Goal: Task Accomplishment & Management: Manage account settings

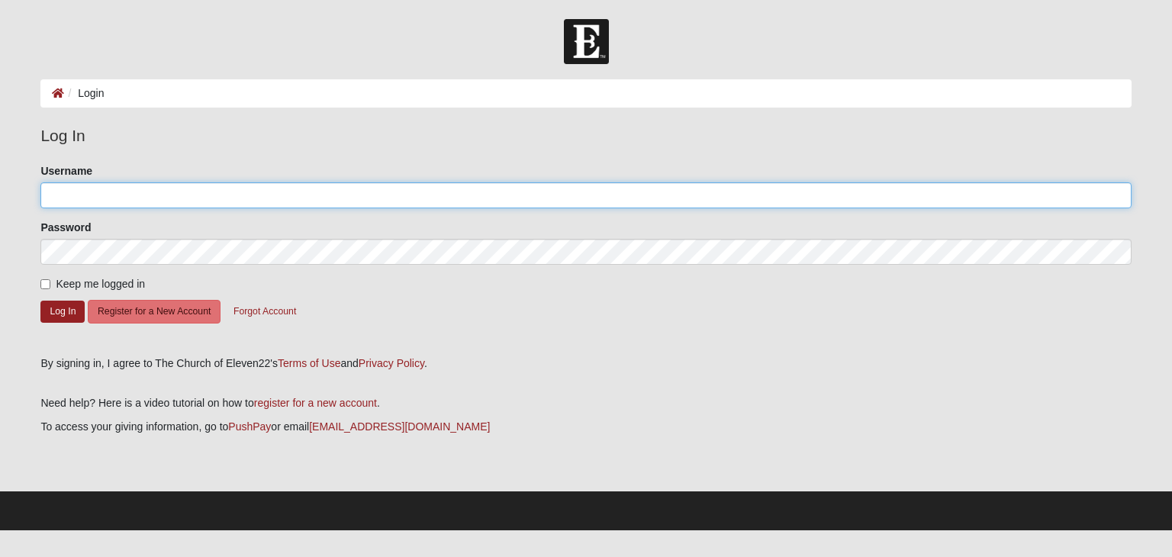
click at [105, 196] on input "Username" at bounding box center [585, 195] width 1090 height 26
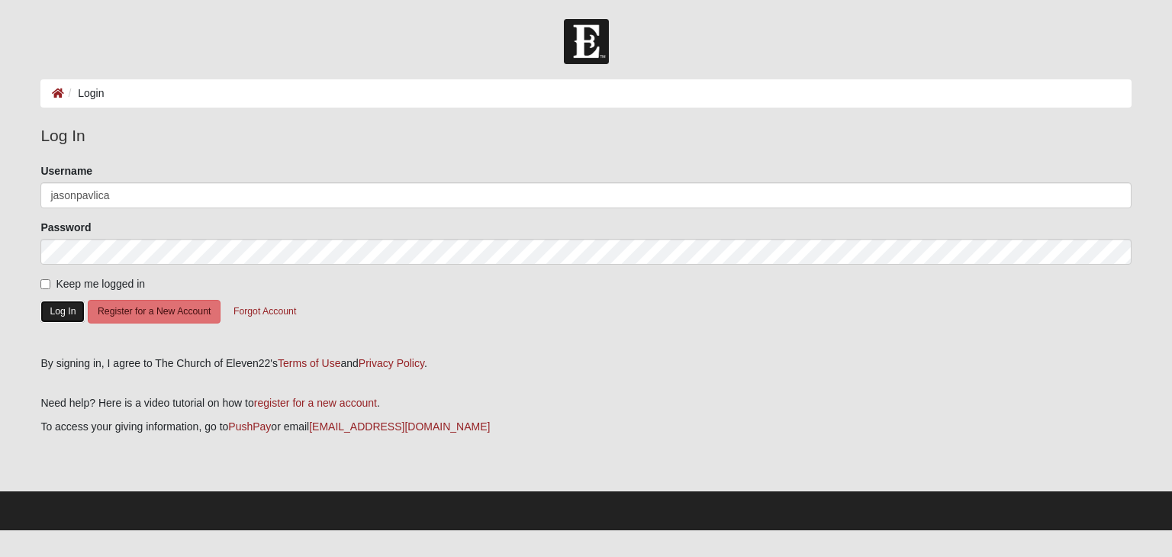
click at [80, 306] on button "Log In" at bounding box center [62, 312] width 44 height 22
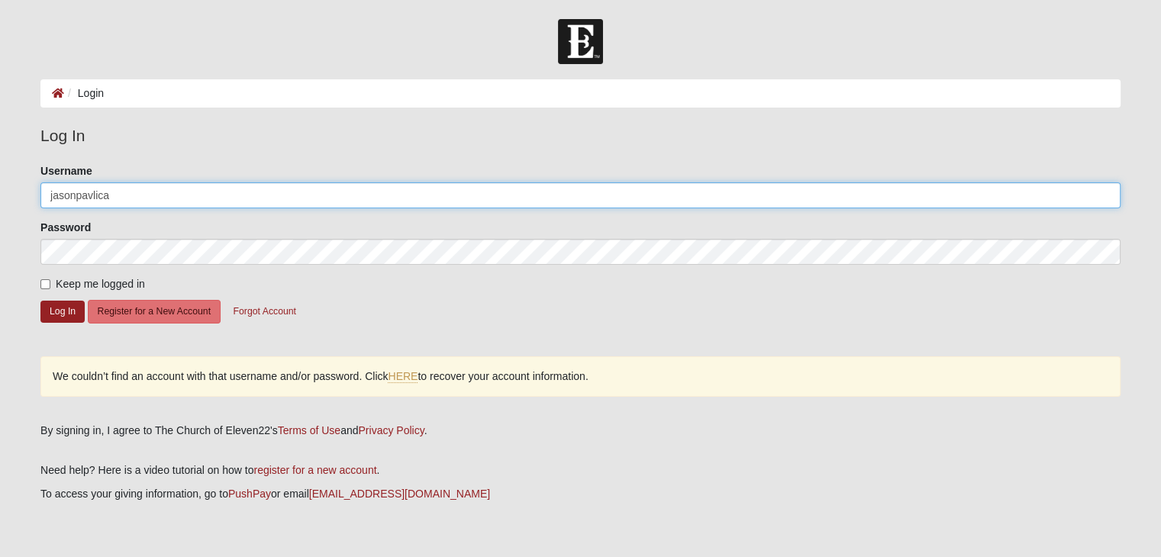
click at [144, 195] on input "jasonpavlica" at bounding box center [580, 195] width 1080 height 26
type input "jasonpavlica@hotmail.com"
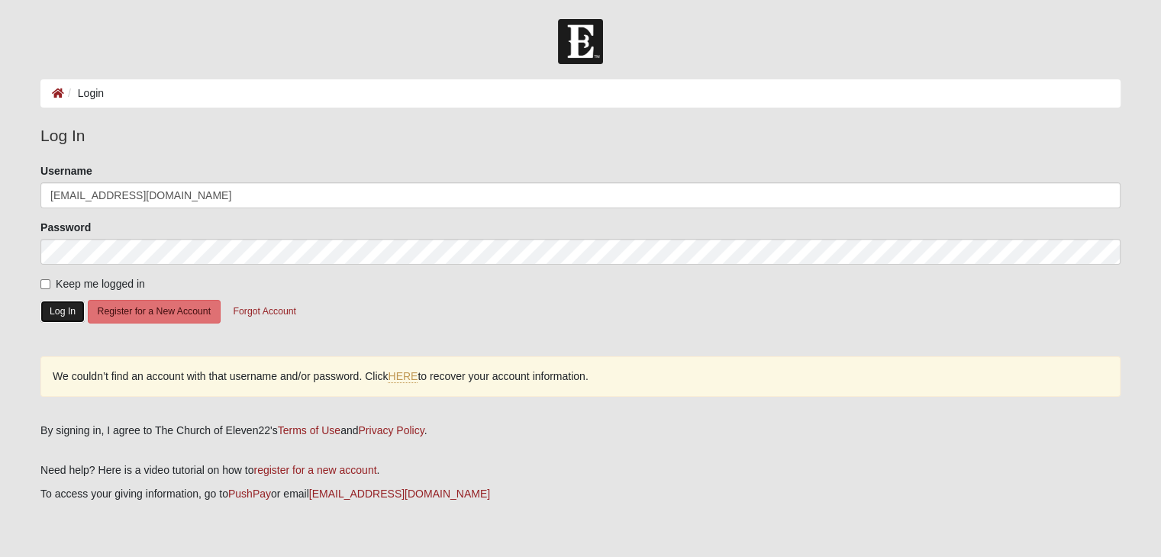
click at [63, 310] on button "Log In" at bounding box center [62, 312] width 44 height 22
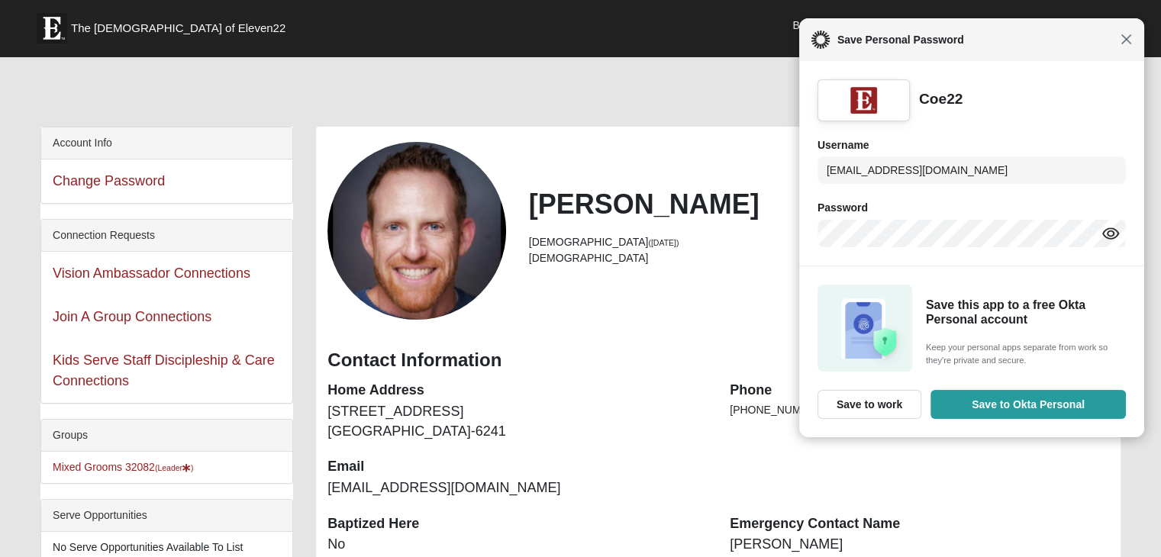
click at [1126, 40] on span "Close" at bounding box center [1125, 39] width 11 height 11
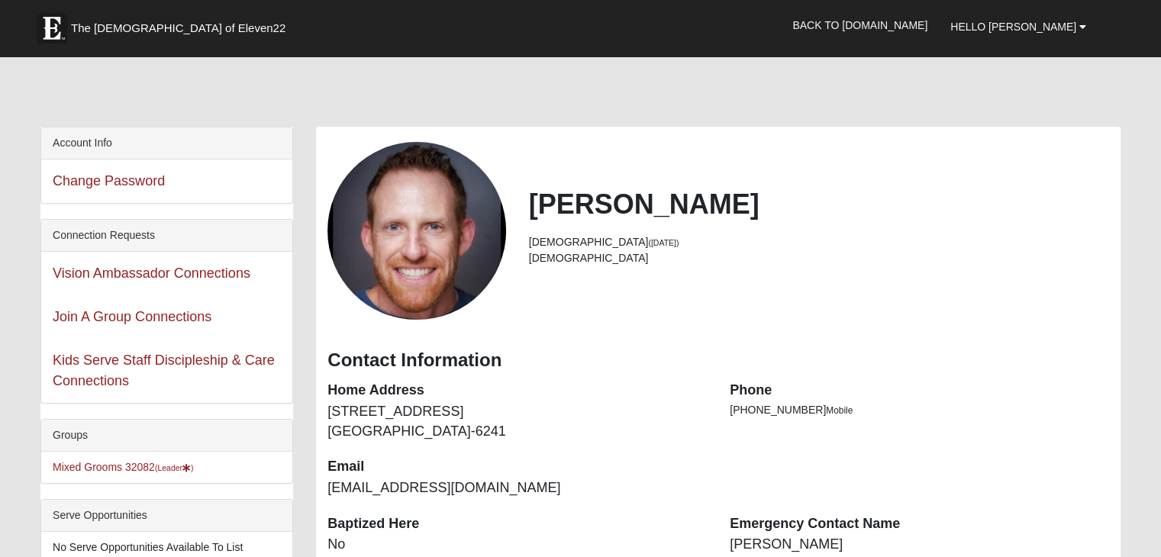
scroll to position [153, 0]
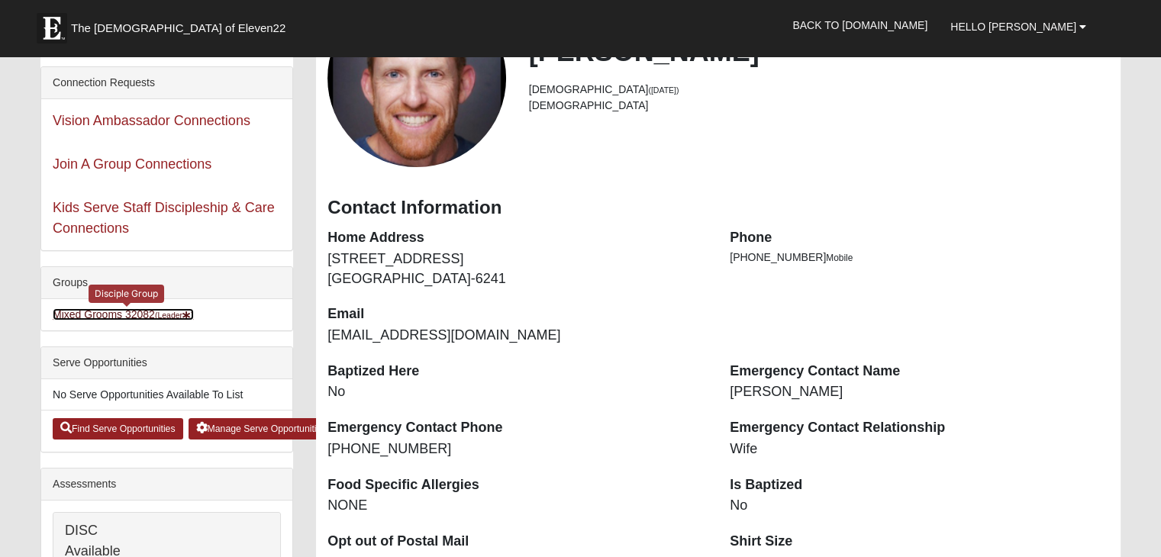
click at [124, 311] on link "Mixed Grooms 32082 (Leader )" at bounding box center [123, 314] width 141 height 12
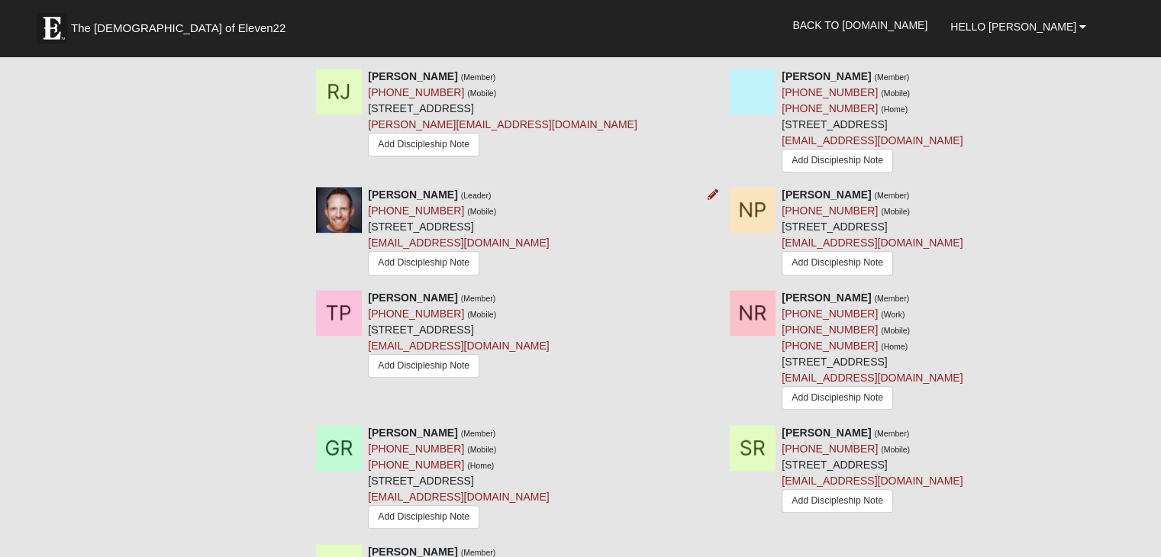
scroll to position [916, 0]
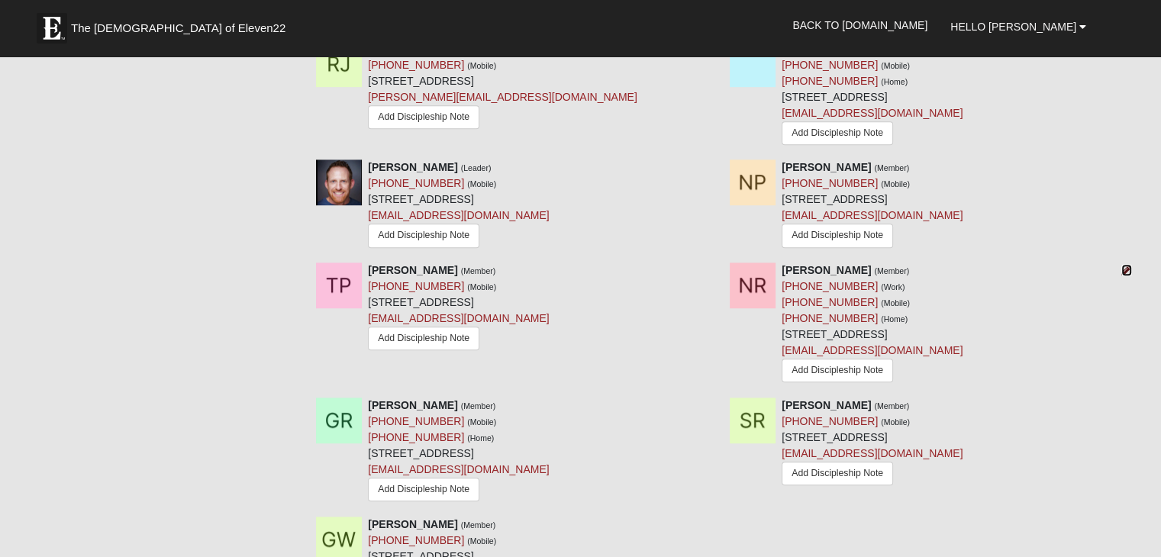
click at [1123, 265] on icon at bounding box center [1126, 270] width 11 height 11
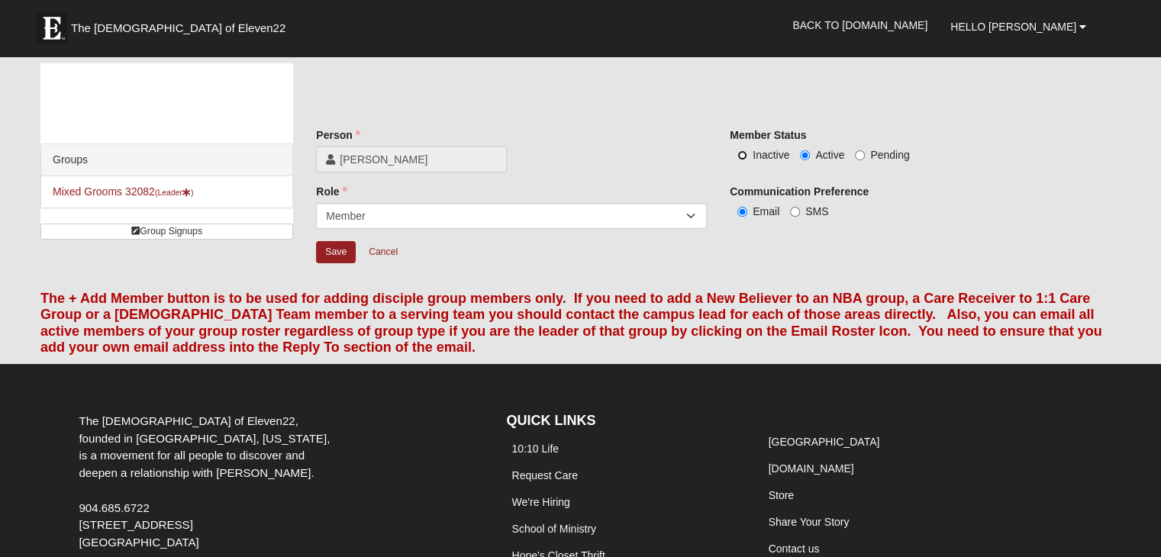
click at [743, 154] on input "Inactive" at bounding box center [742, 155] width 10 height 10
radio input "true"
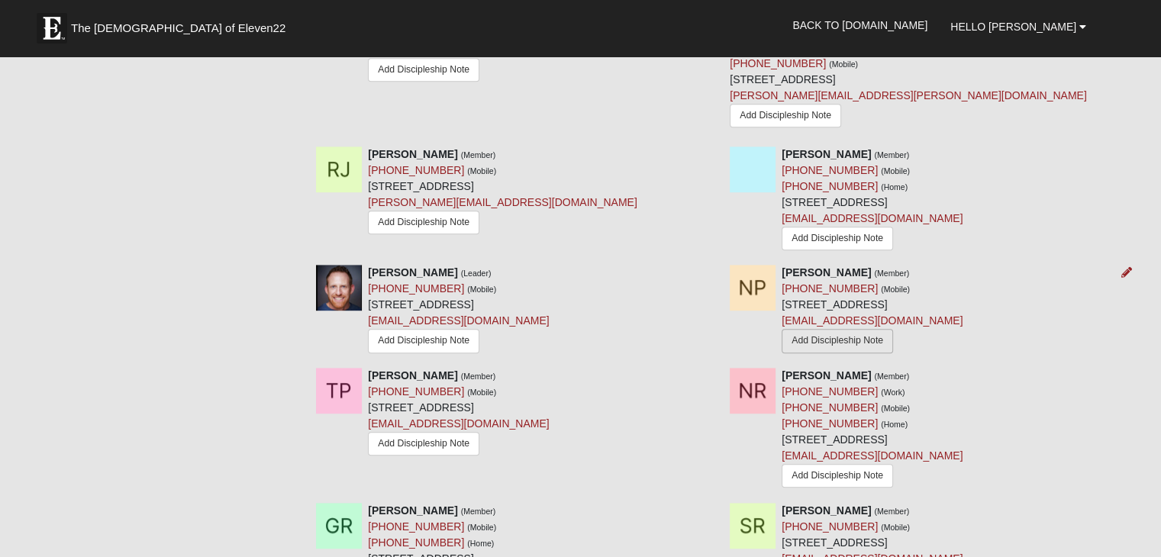
scroll to position [839, 0]
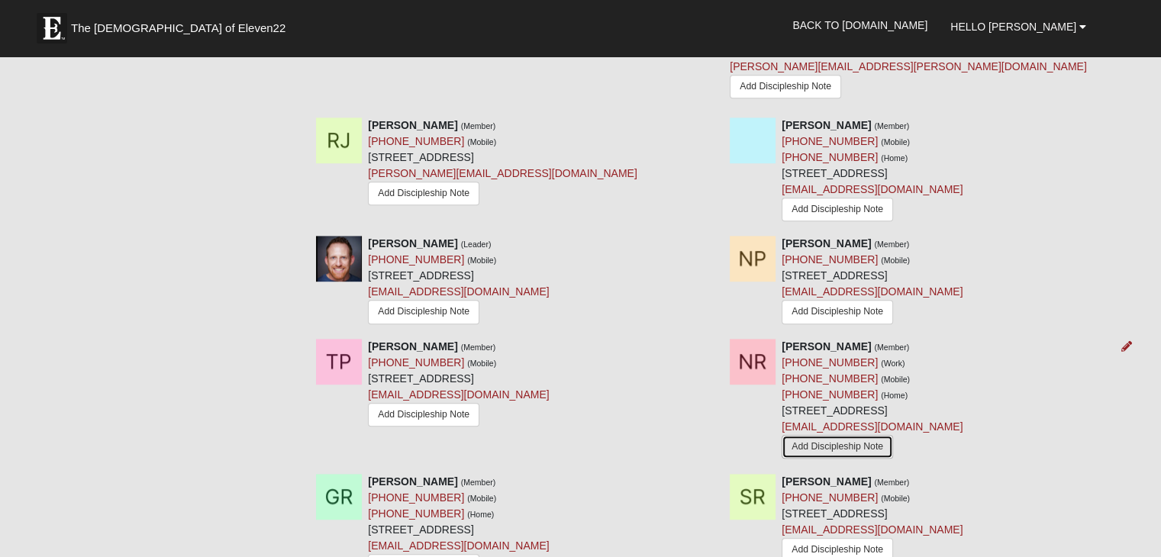
click at [857, 435] on link "Add Discipleship Note" at bounding box center [836, 447] width 111 height 24
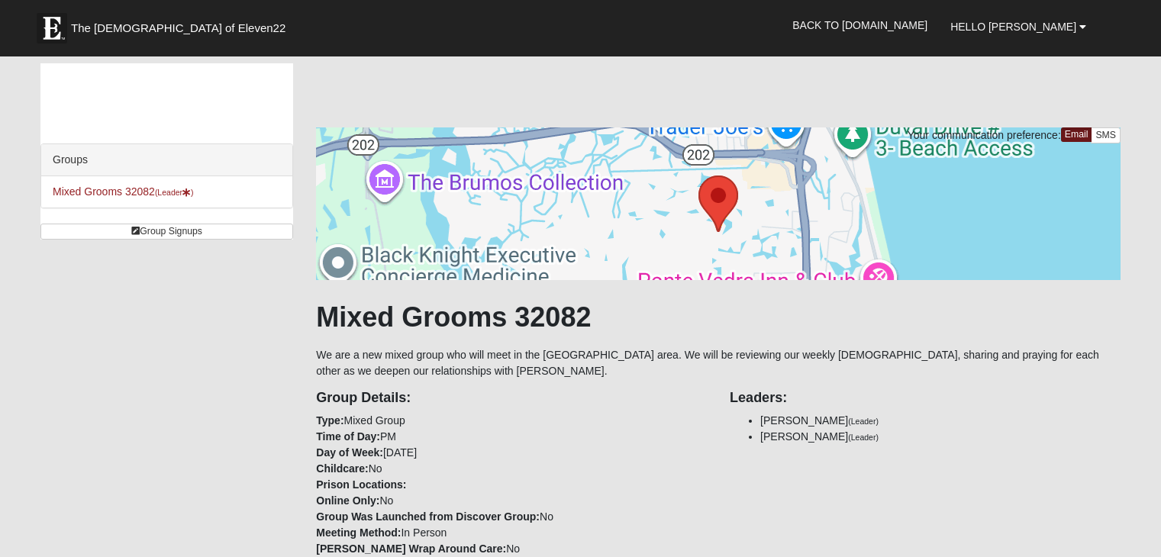
scroll to position [839, 0]
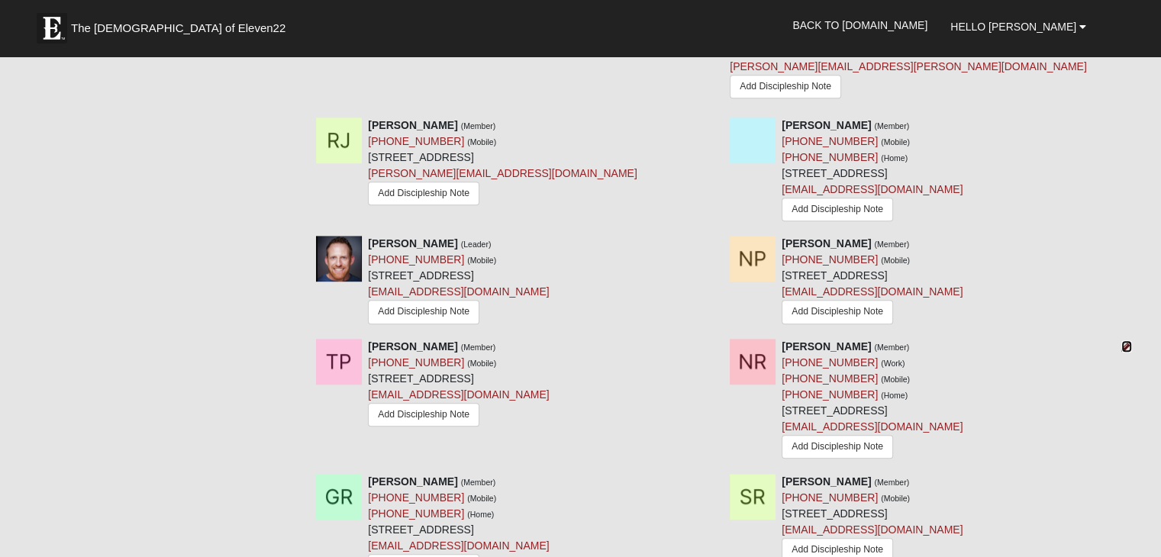
click at [1127, 341] on icon at bounding box center [1126, 346] width 11 height 11
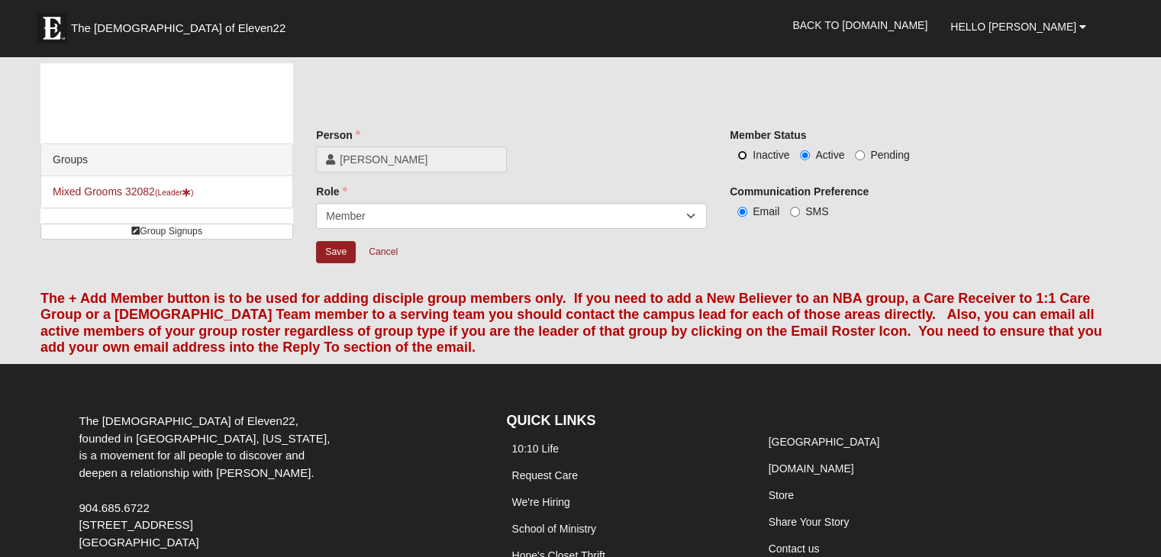
click at [743, 153] on input "Inactive" at bounding box center [742, 155] width 10 height 10
radio input "true"
click at [337, 245] on input "Save" at bounding box center [336, 252] width 40 height 22
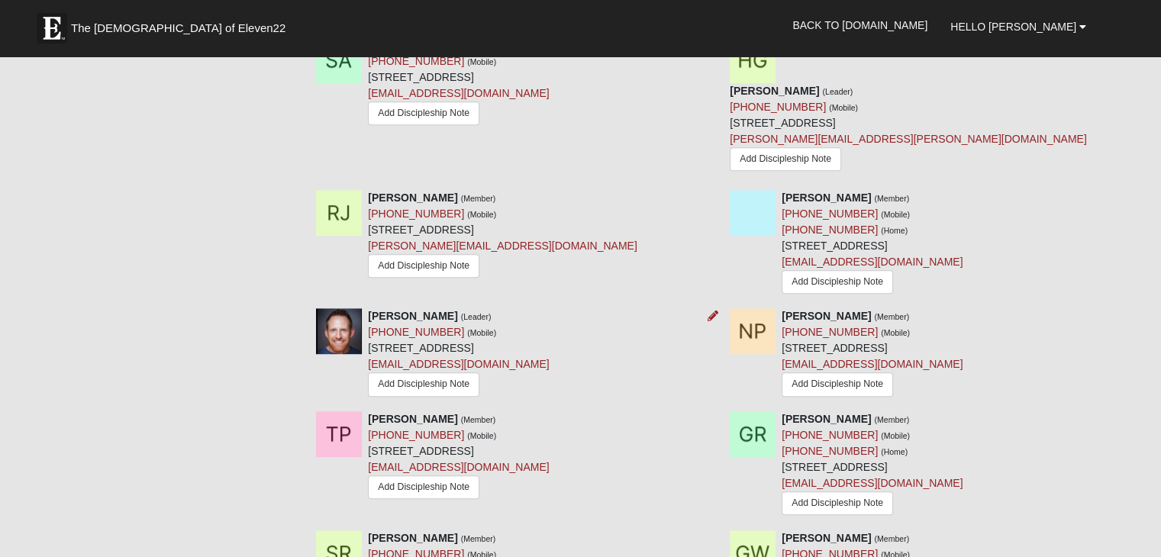
scroll to position [839, 0]
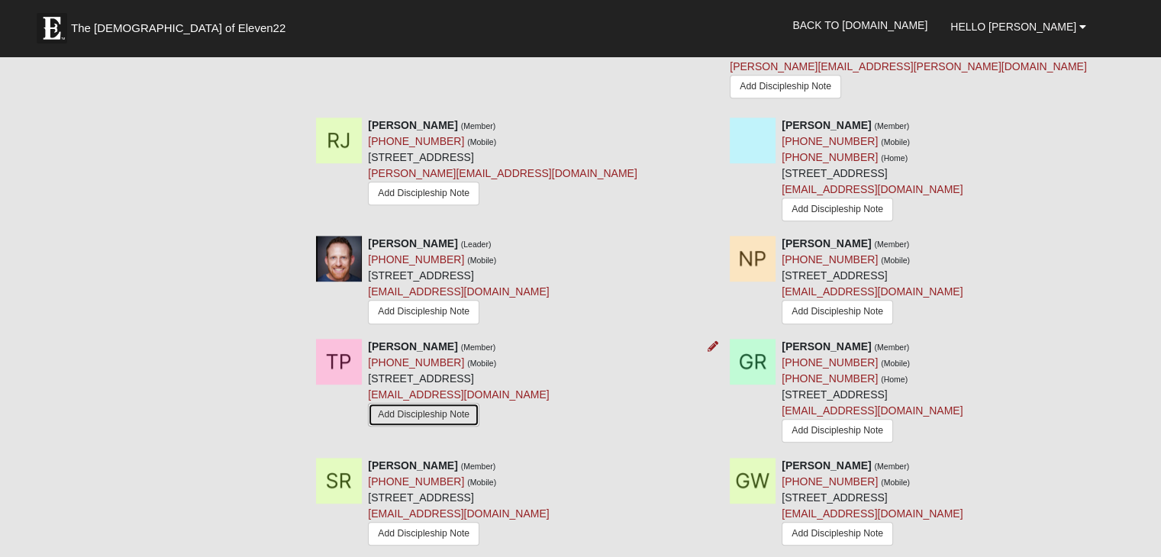
click at [458, 403] on link "Add Discipleship Note" at bounding box center [423, 415] width 111 height 24
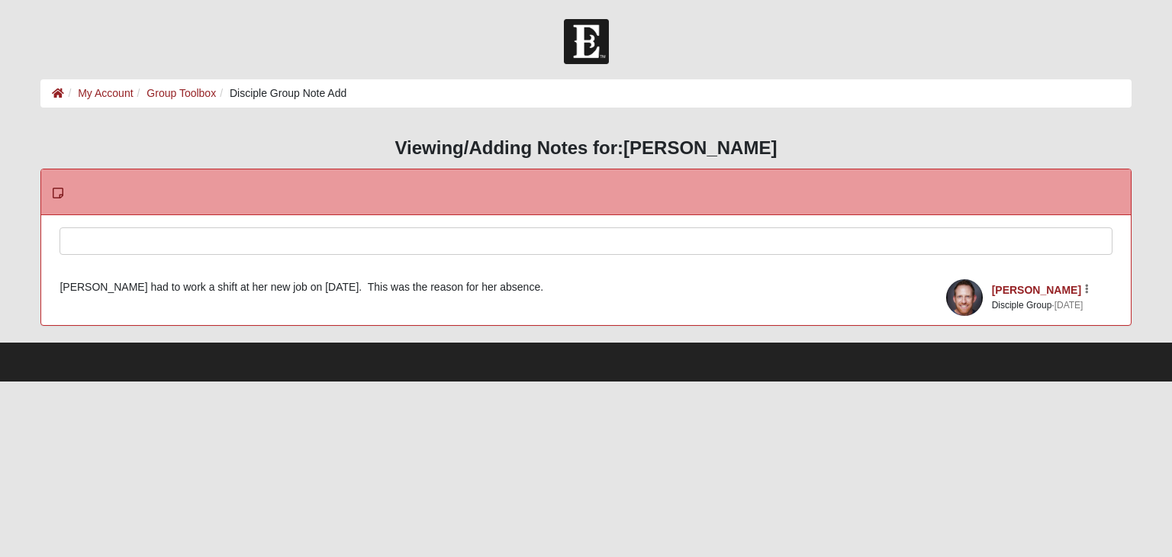
drag, startPoint x: 316, startPoint y: 236, endPoint x: 323, endPoint y: 227, distance: 10.8
click at [317, 236] on div at bounding box center [585, 261] width 1051 height 67
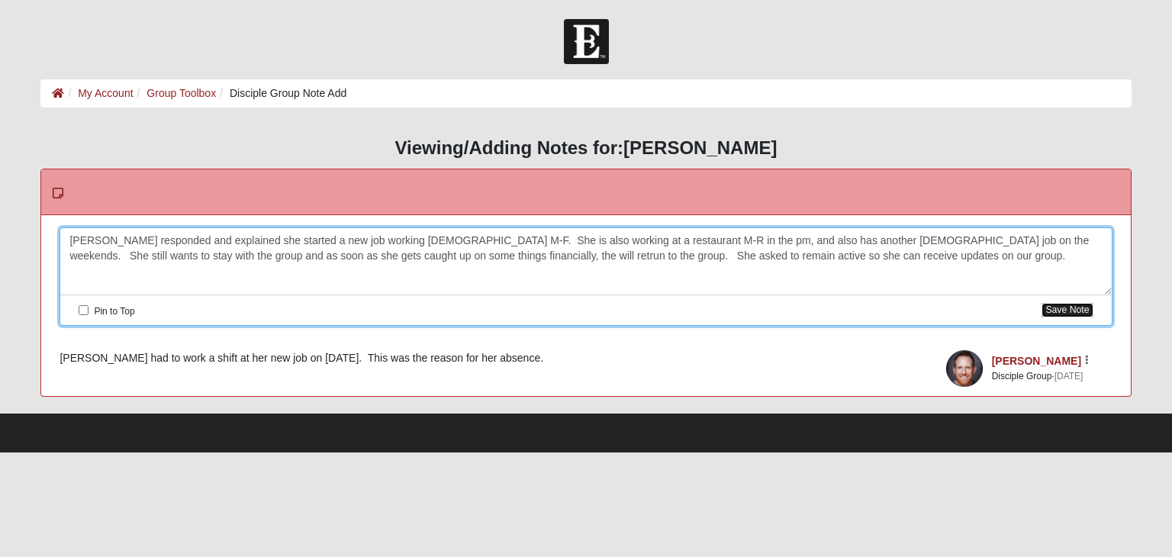
click at [1083, 310] on button "Save Note" at bounding box center [1067, 310] width 51 height 14
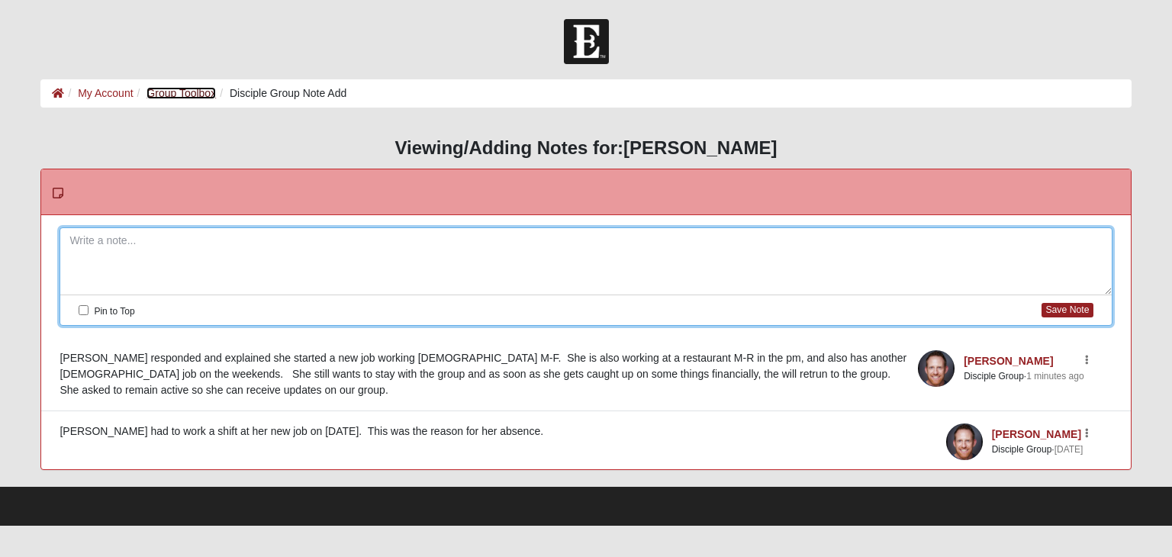
click at [175, 91] on link "Group Toolbox" at bounding box center [181, 93] width 69 height 12
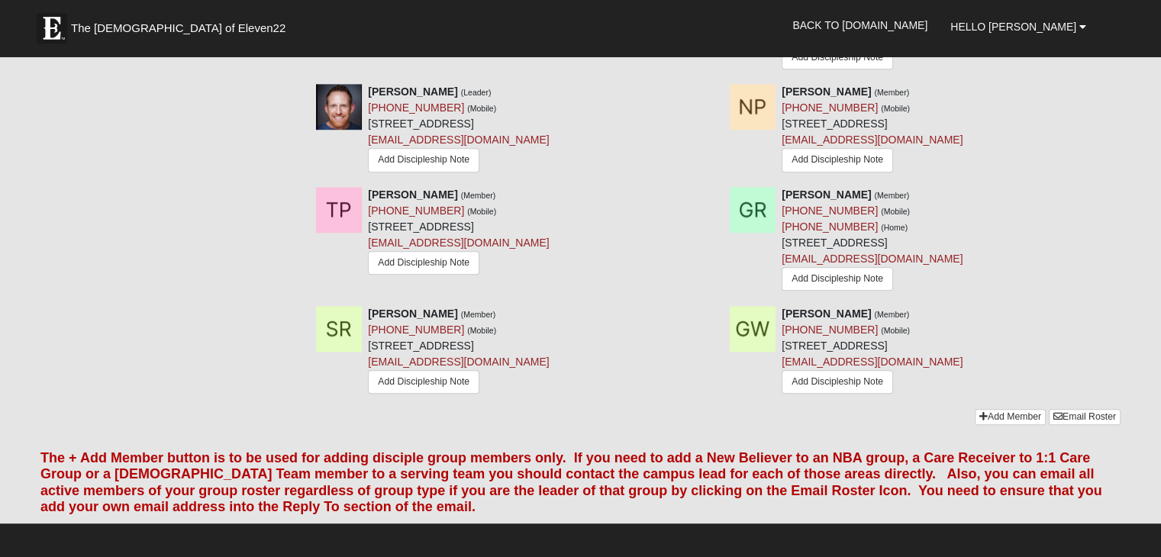
scroll to position [992, 0]
click at [1025, 408] on link "Add Member" at bounding box center [1009, 416] width 71 height 16
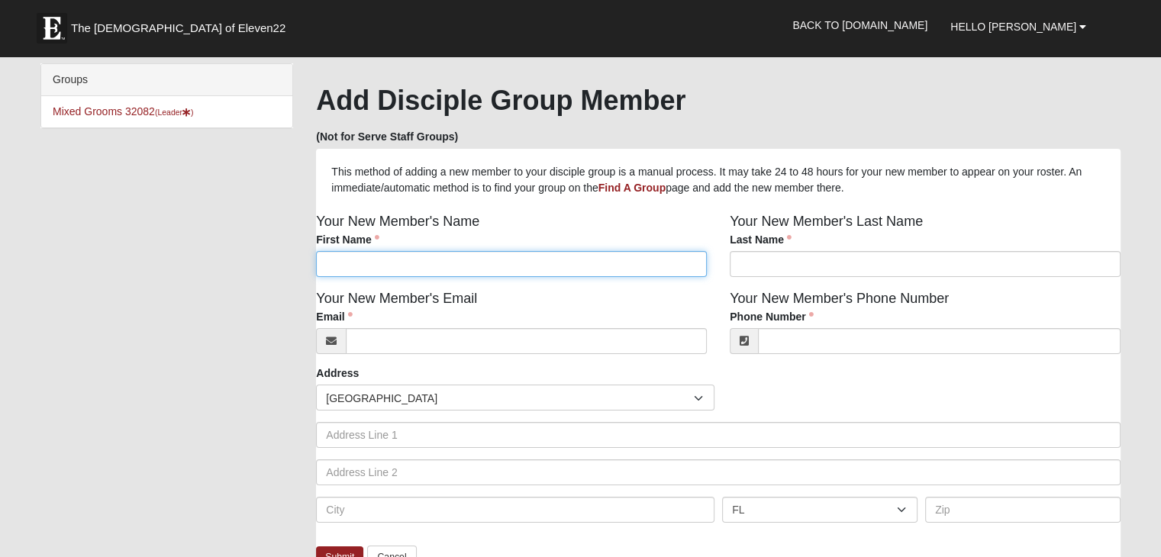
click at [489, 265] on input "First Name" at bounding box center [511, 264] width 391 height 26
type input "Travis"
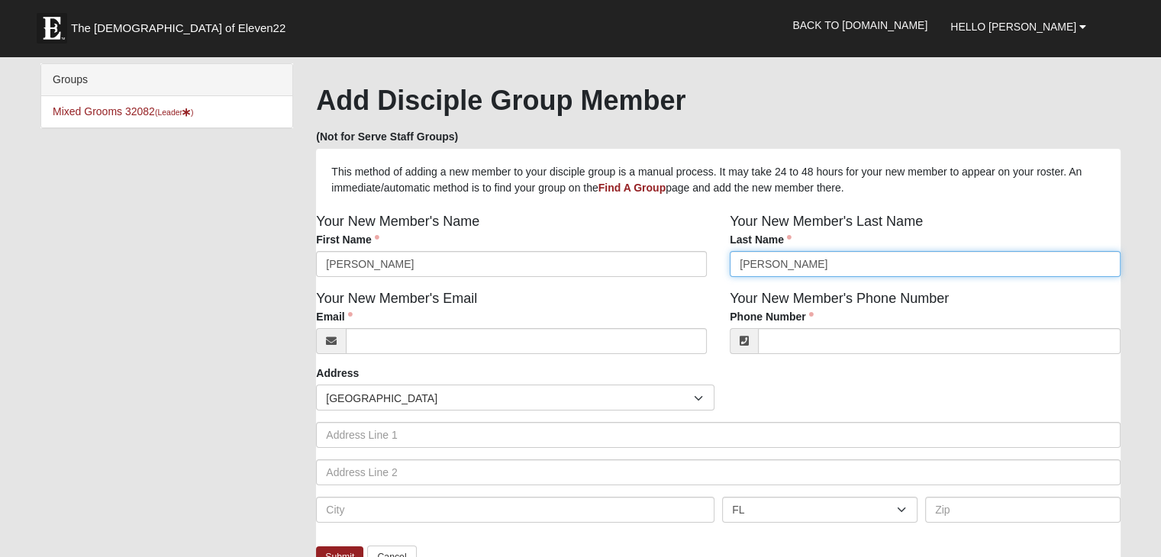
type input "Nichols"
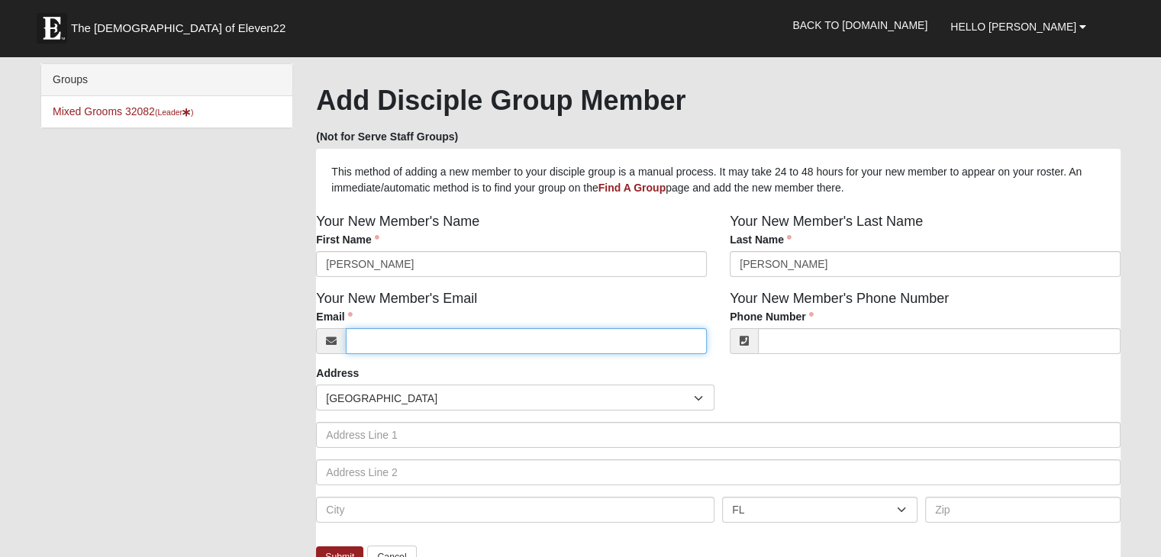
click at [440, 346] on input "Email" at bounding box center [526, 341] width 361 height 26
paste input "nicholslrtravis@gmail.com"
type input "nicholslrtravis@gmail.com"
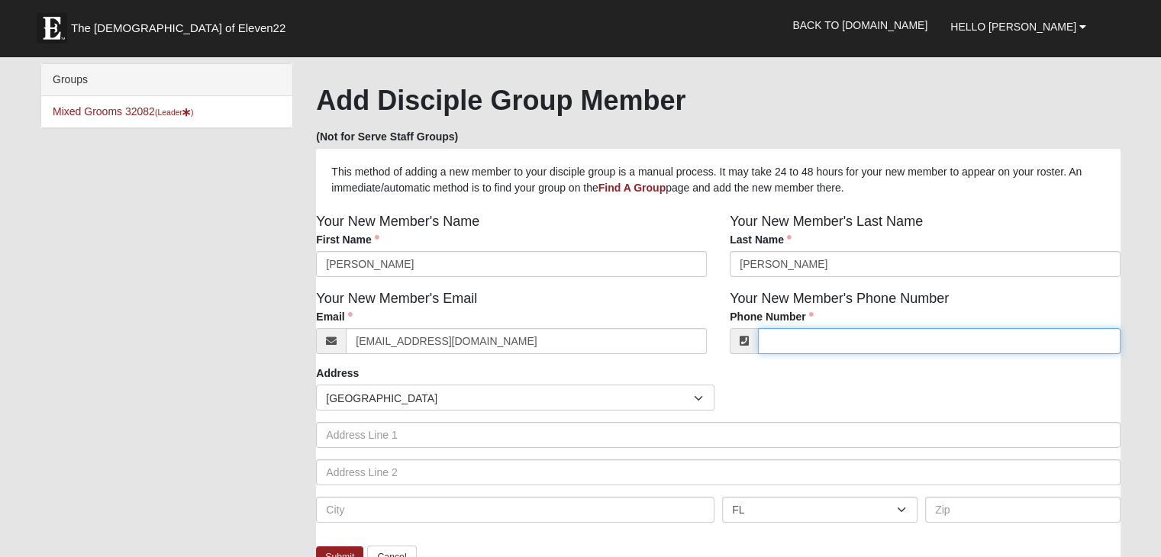
click at [792, 347] on input "Phone Number" at bounding box center [939, 341] width 362 height 26
paste input "904-947-4450"
click at [791, 345] on input "904-947-4450" at bounding box center [939, 341] width 362 height 26
click at [808, 338] on input "904947-4450" at bounding box center [939, 341] width 362 height 26
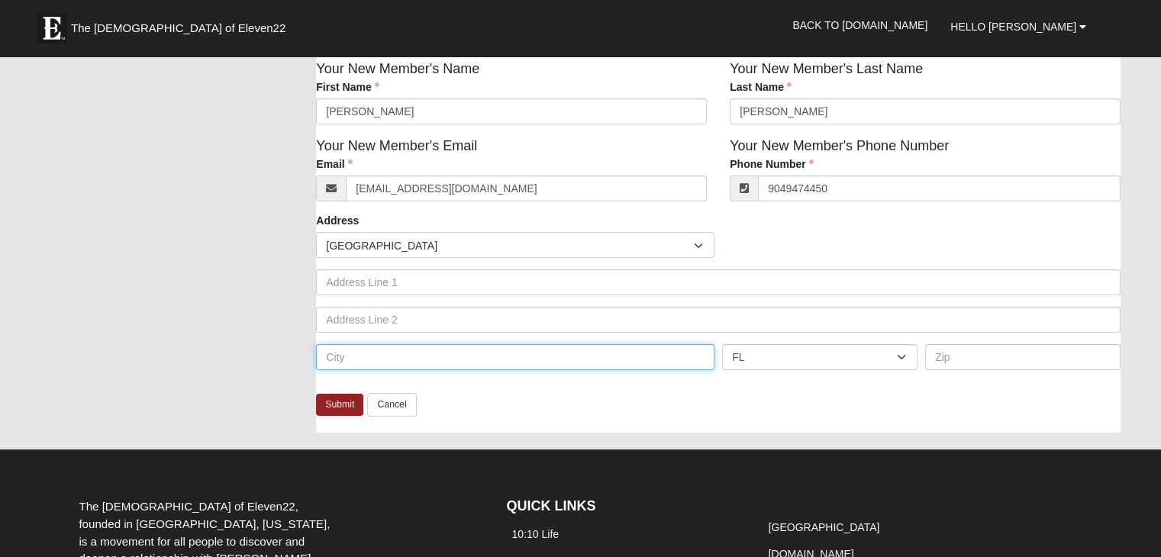
type input "(904) 947-4450"
click at [411, 358] on input "text" at bounding box center [515, 357] width 398 height 26
type input "Ponte Vedra Beach"
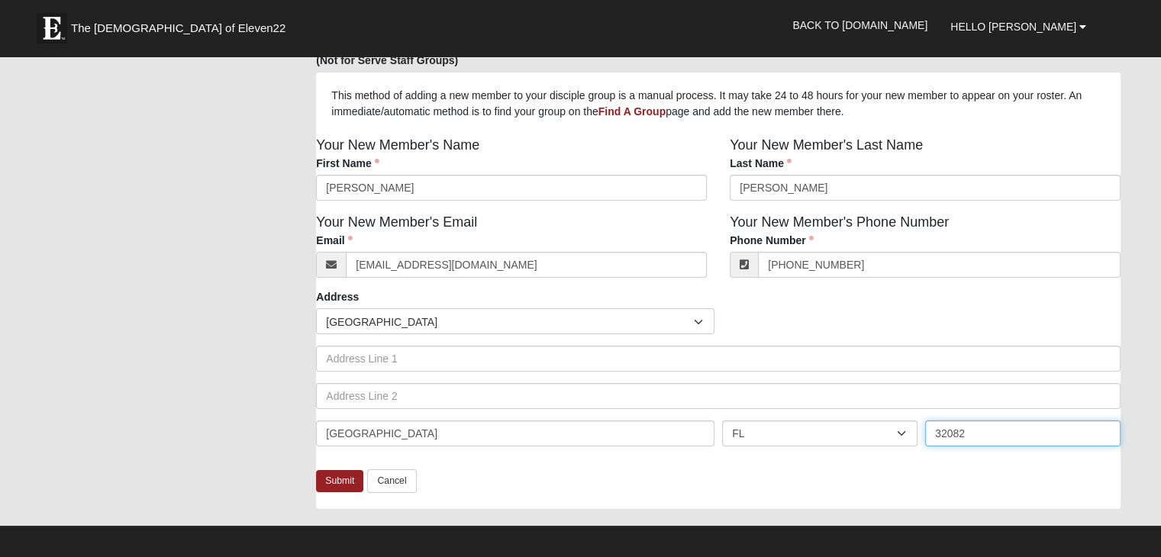
scroll to position [305, 0]
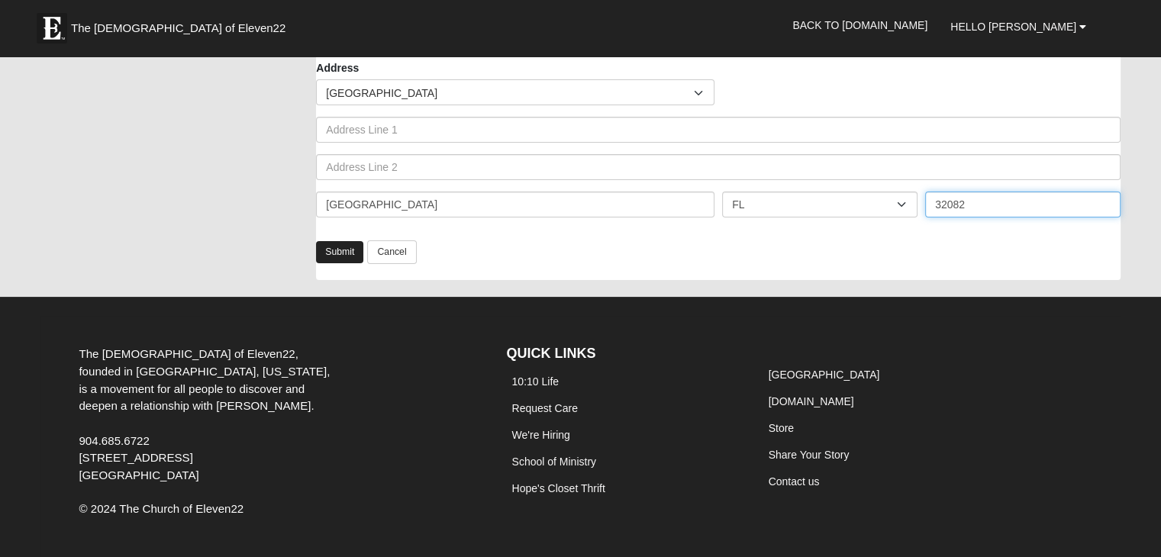
type input "32082"
click at [345, 260] on link "Submit" at bounding box center [339, 252] width 47 height 22
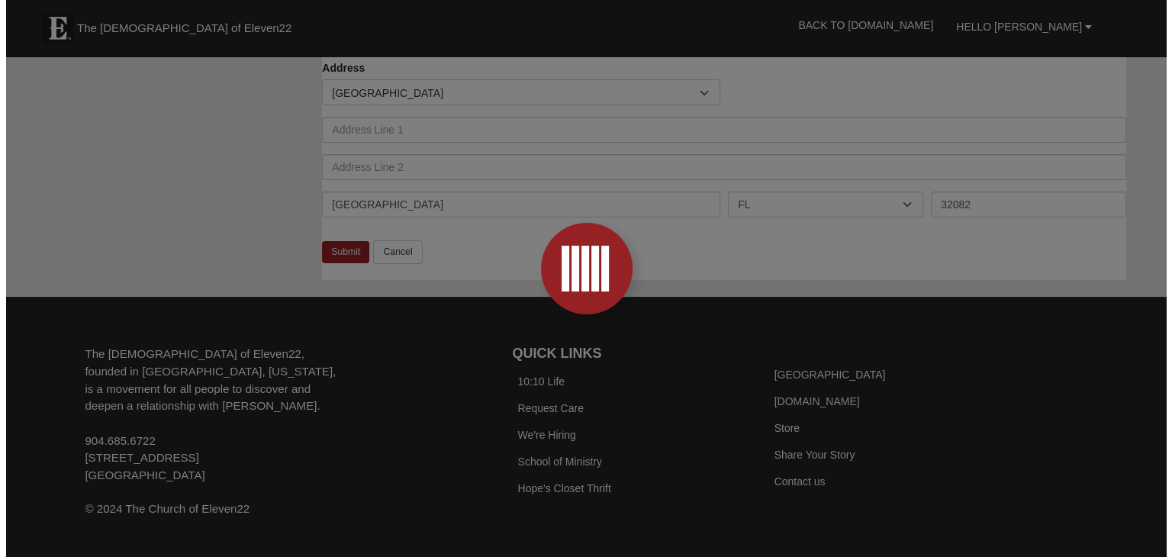
scroll to position [0, 0]
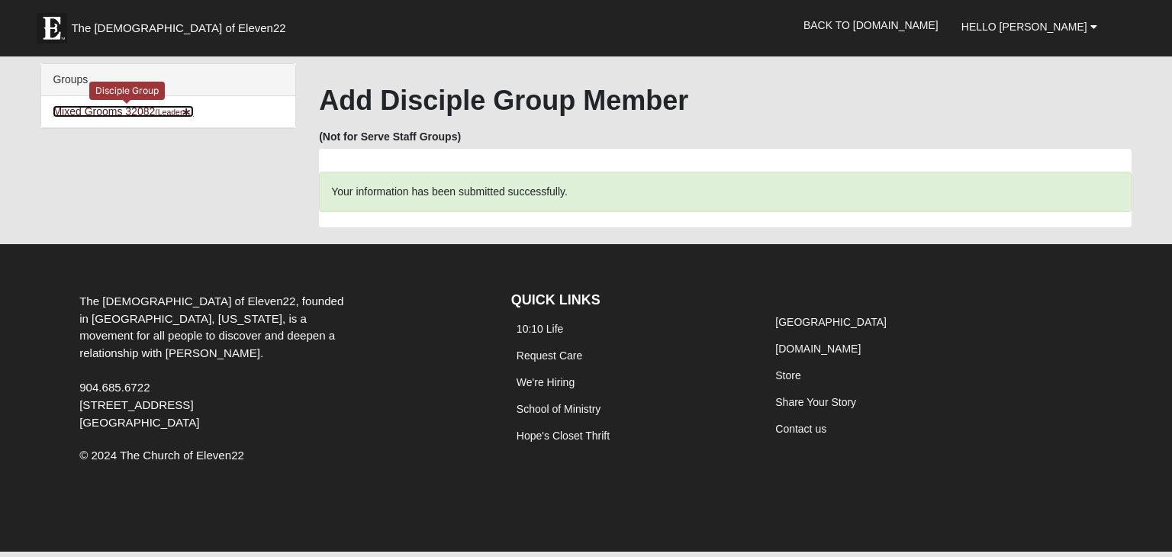
click at [137, 117] on link "Mixed Grooms 32082 (Leader )" at bounding box center [123, 111] width 141 height 12
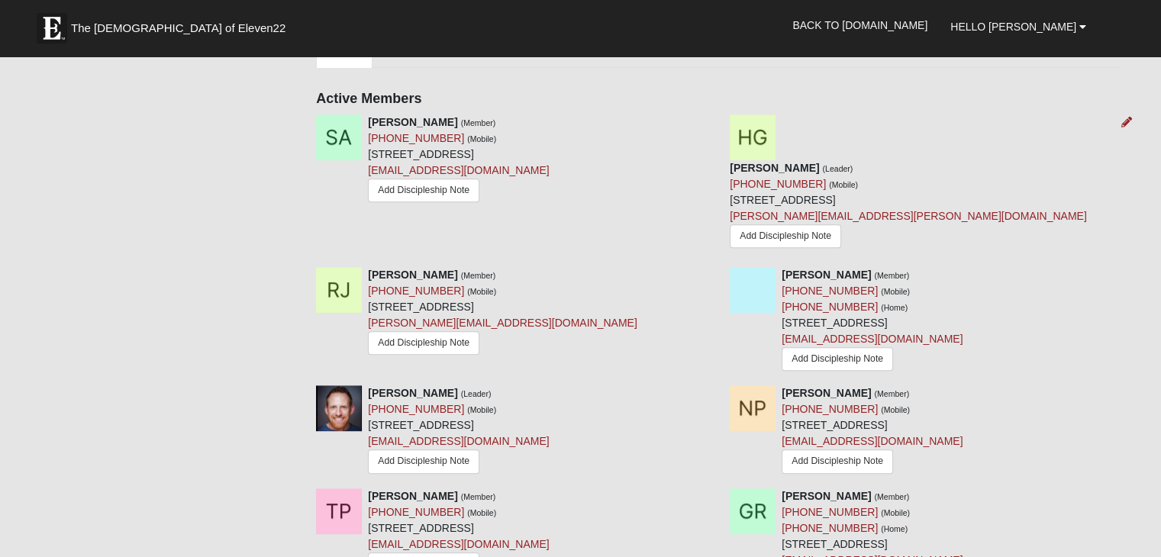
scroll to position [610, 0]
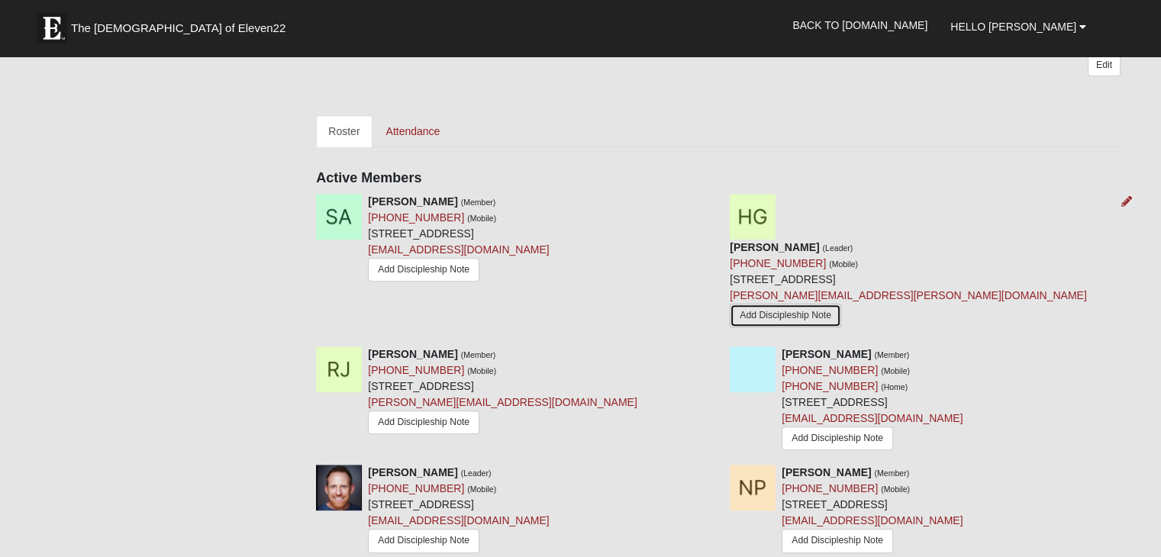
click at [830, 304] on link "Add Discipleship Note" at bounding box center [785, 316] width 111 height 24
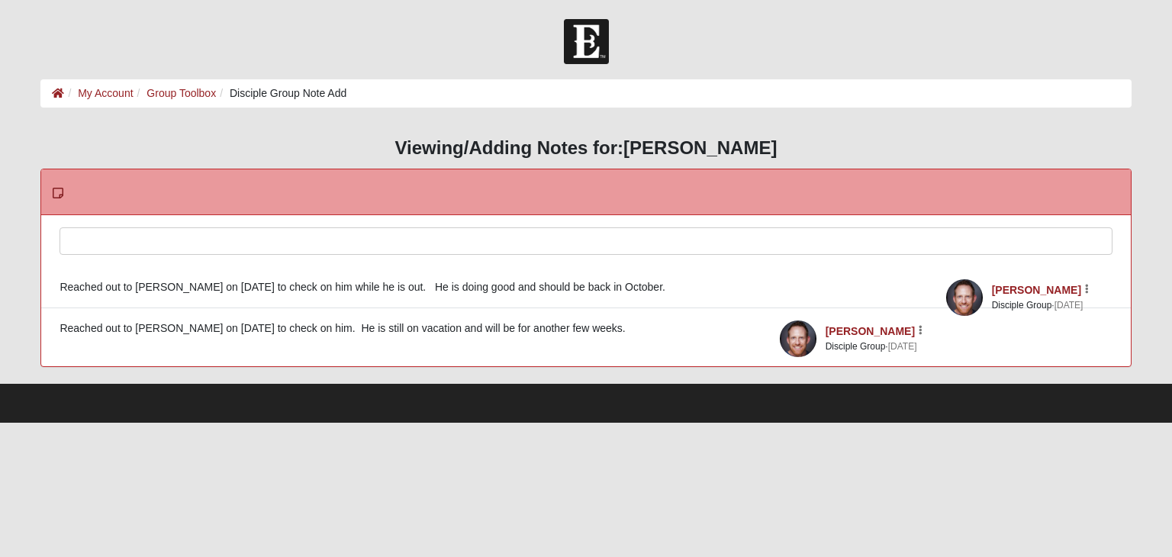
click at [235, 245] on div at bounding box center [585, 261] width 1051 height 67
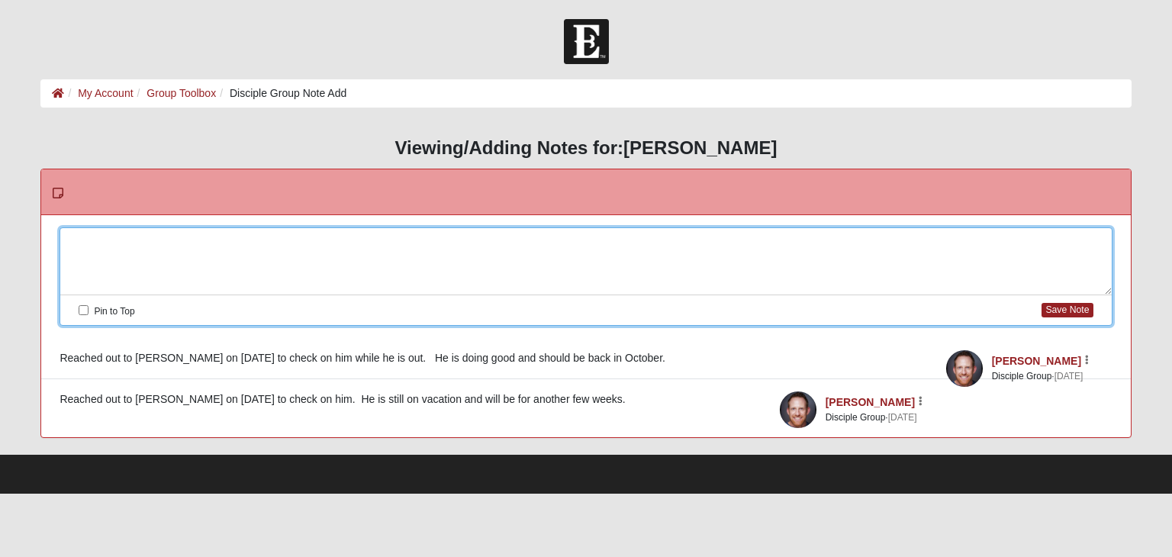
click at [214, 228] on div at bounding box center [585, 261] width 1051 height 67
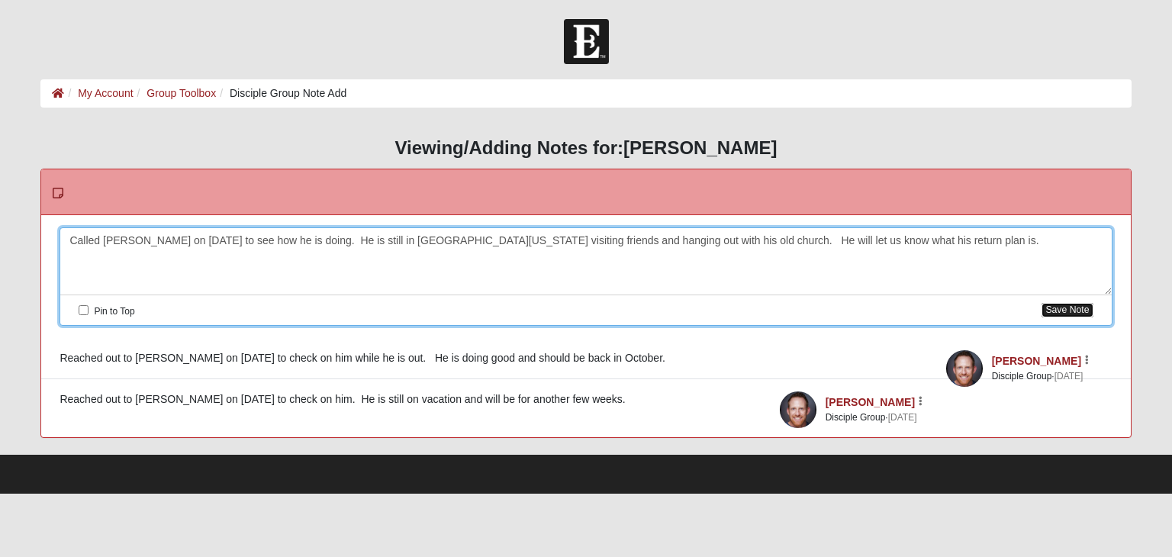
click at [1081, 314] on button "Save Note" at bounding box center [1067, 310] width 51 height 14
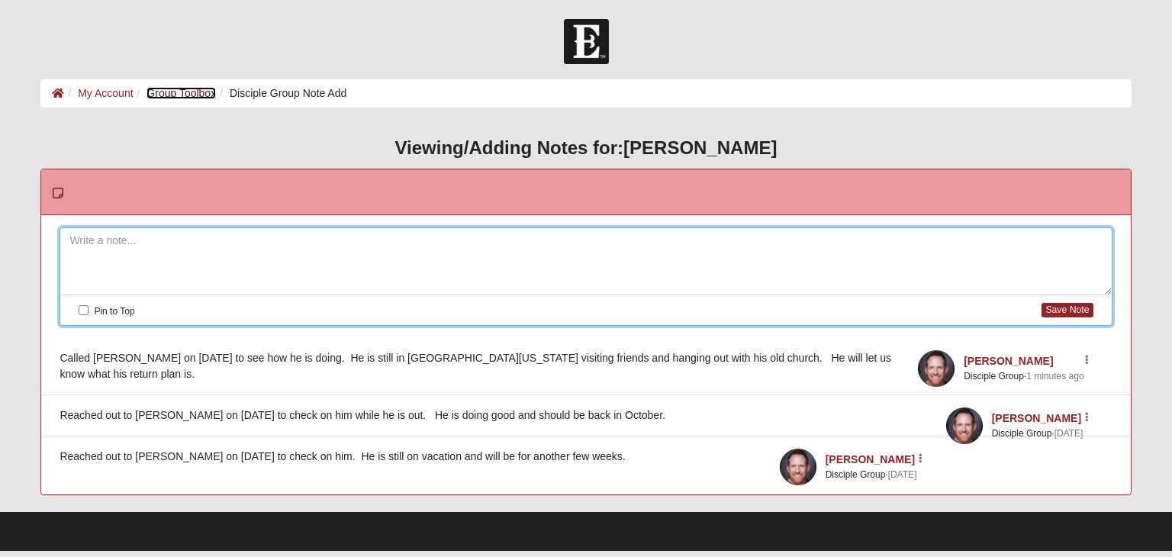
drag, startPoint x: 181, startPoint y: 92, endPoint x: 198, endPoint y: 97, distance: 17.4
click at [182, 92] on link "Group Toolbox" at bounding box center [181, 93] width 69 height 12
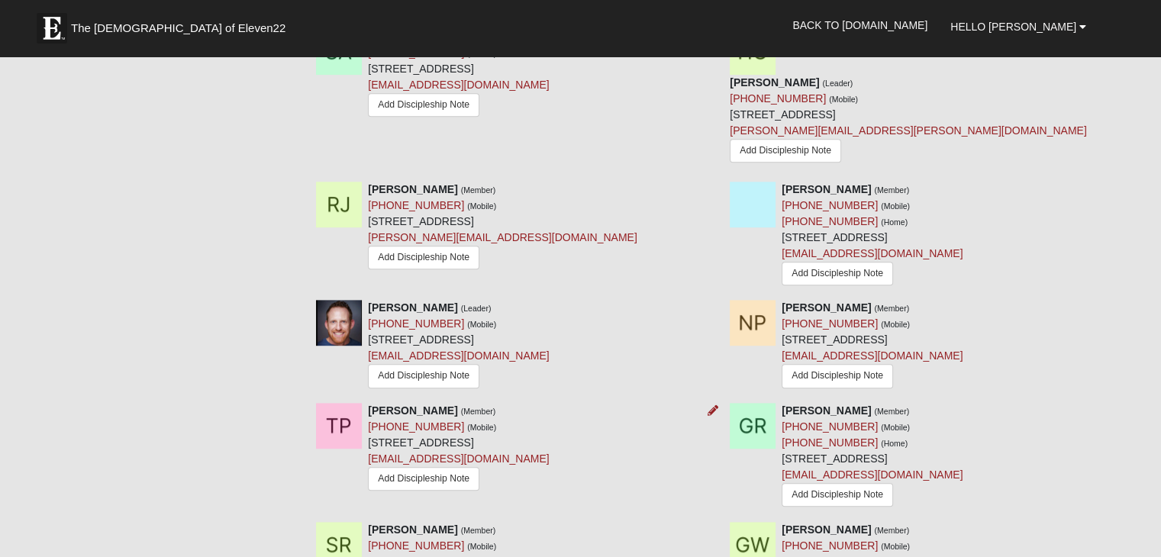
scroll to position [916, 0]
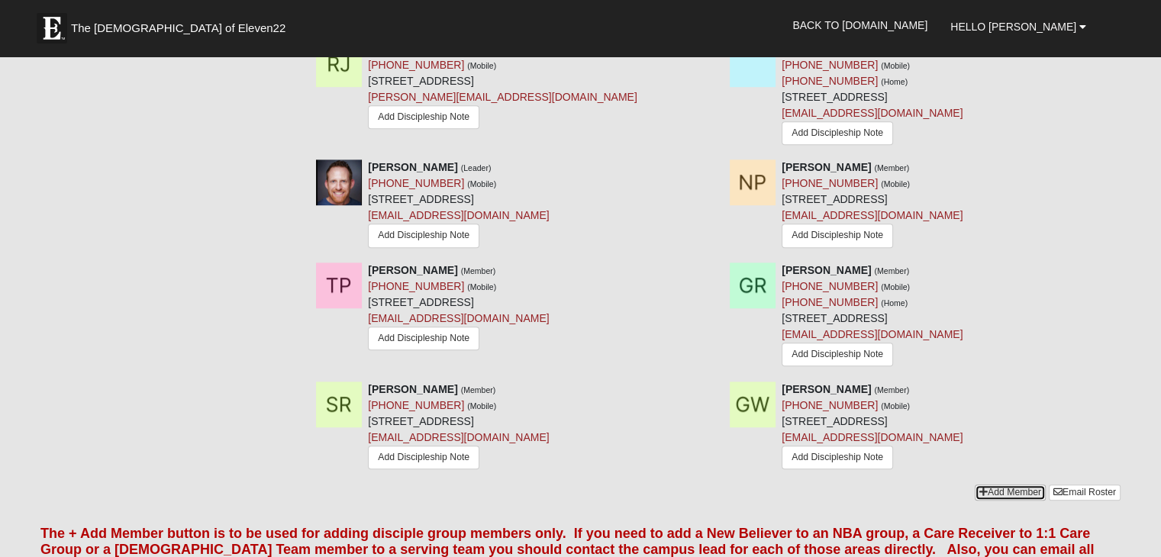
click at [1013, 485] on link "Add Member" at bounding box center [1009, 493] width 71 height 16
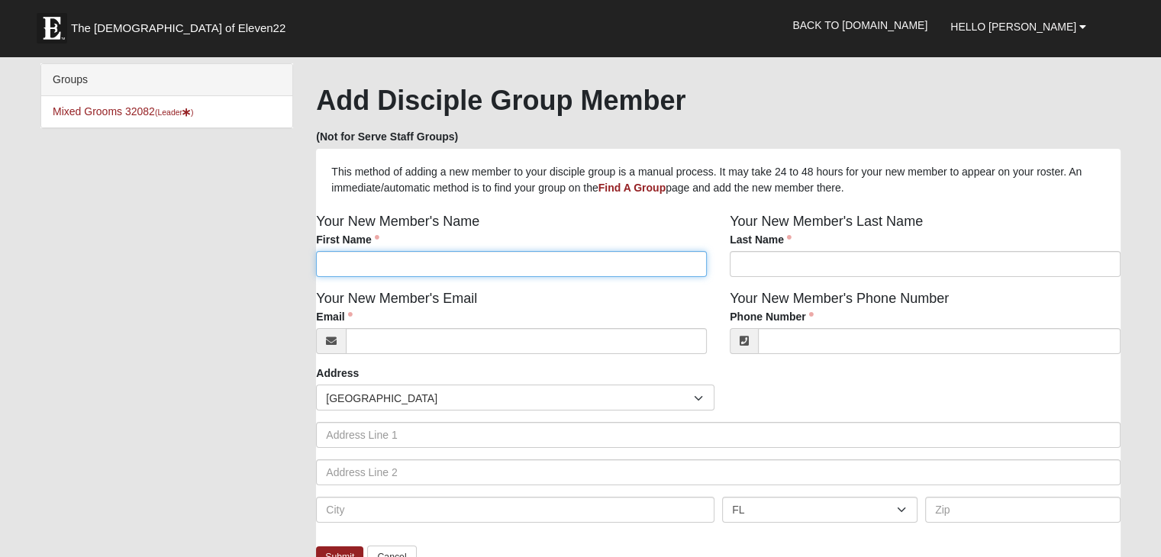
click at [413, 264] on input "First Name" at bounding box center [511, 264] width 391 height 26
type input "Laura"
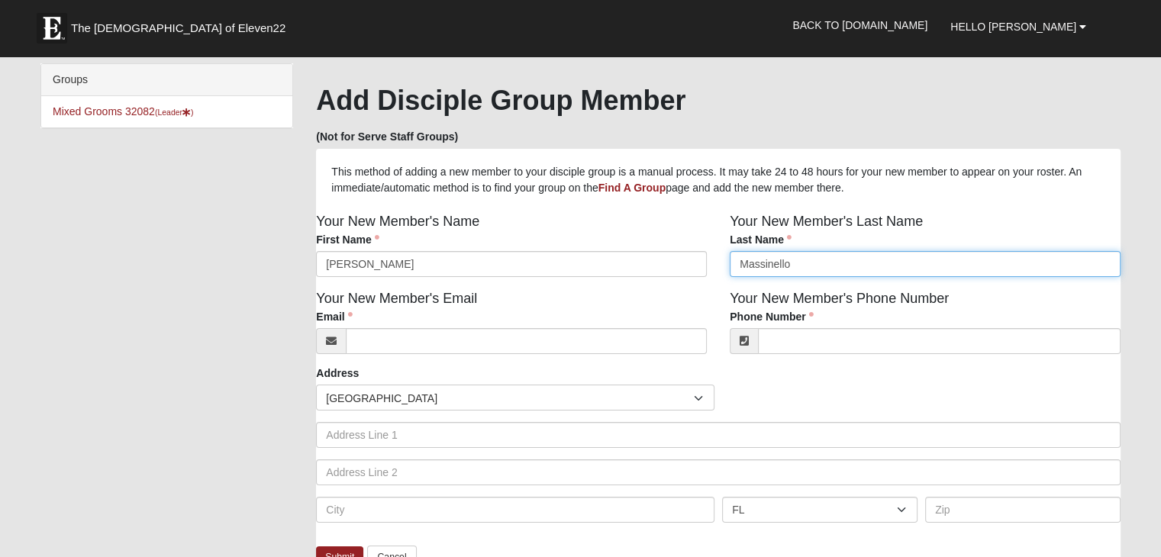
type input "Massinello"
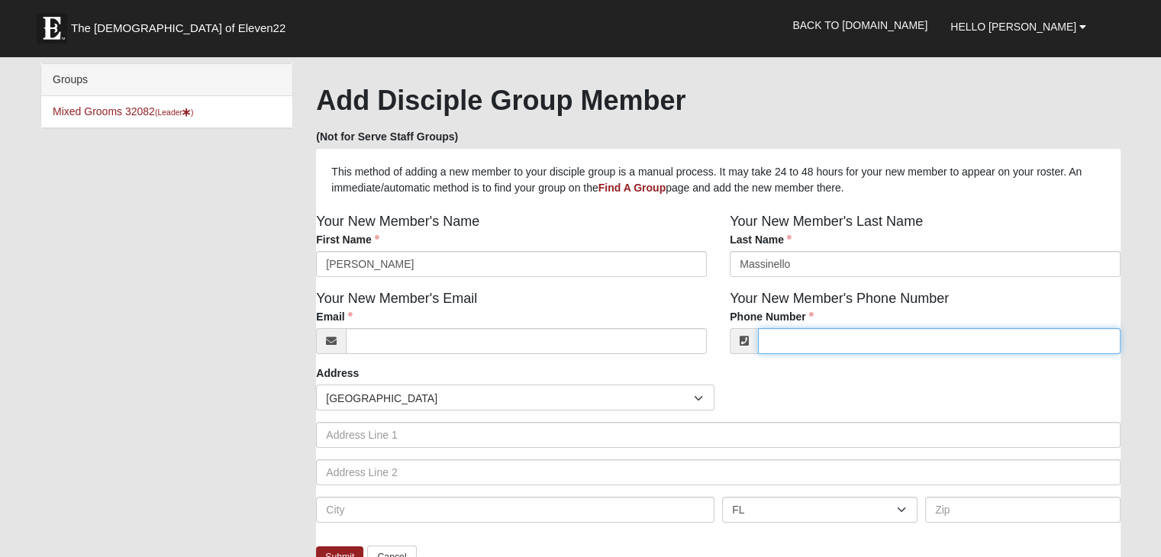
click at [800, 346] on input "Phone Number" at bounding box center [939, 341] width 362 height 26
type input "(561) 635-6064"
click at [916, 126] on div "Add Disciple Group Member (Not for Serve Staff Groups)" at bounding box center [718, 114] width 804 height 60
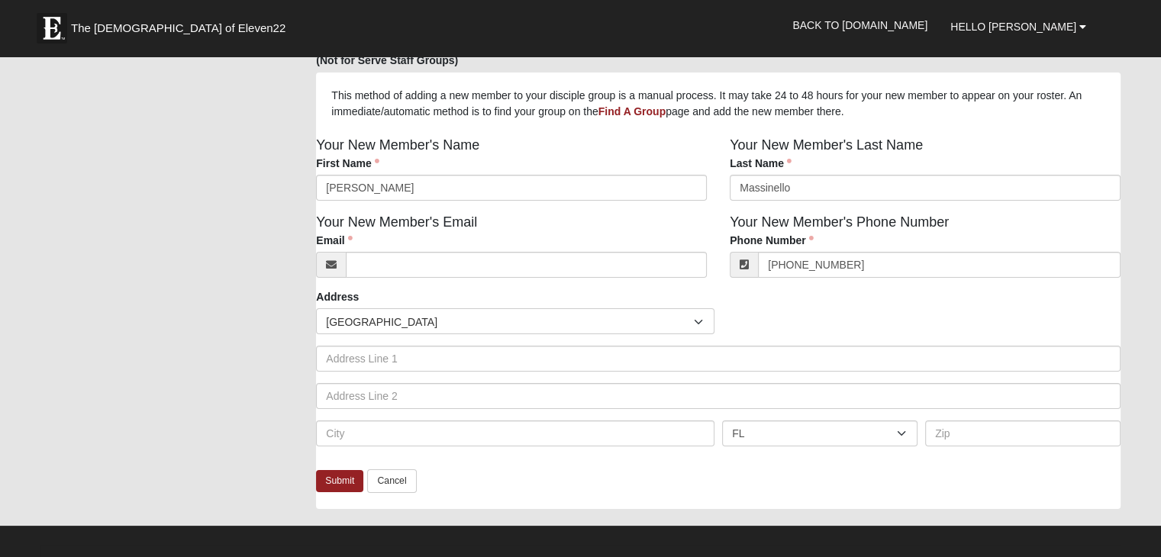
scroll to position [153, 0]
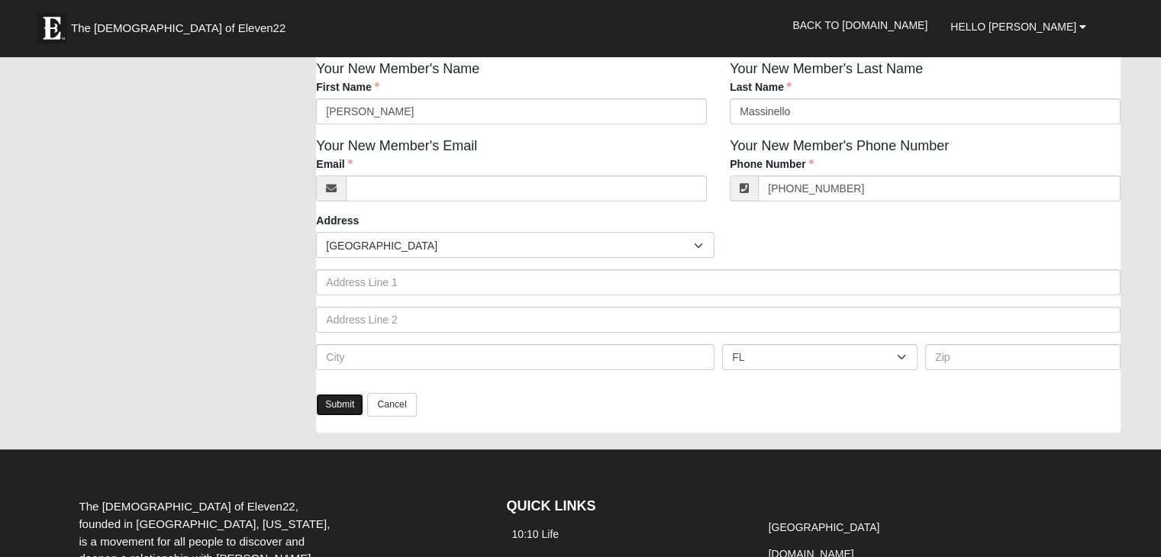
click at [349, 411] on link "Submit" at bounding box center [339, 405] width 47 height 22
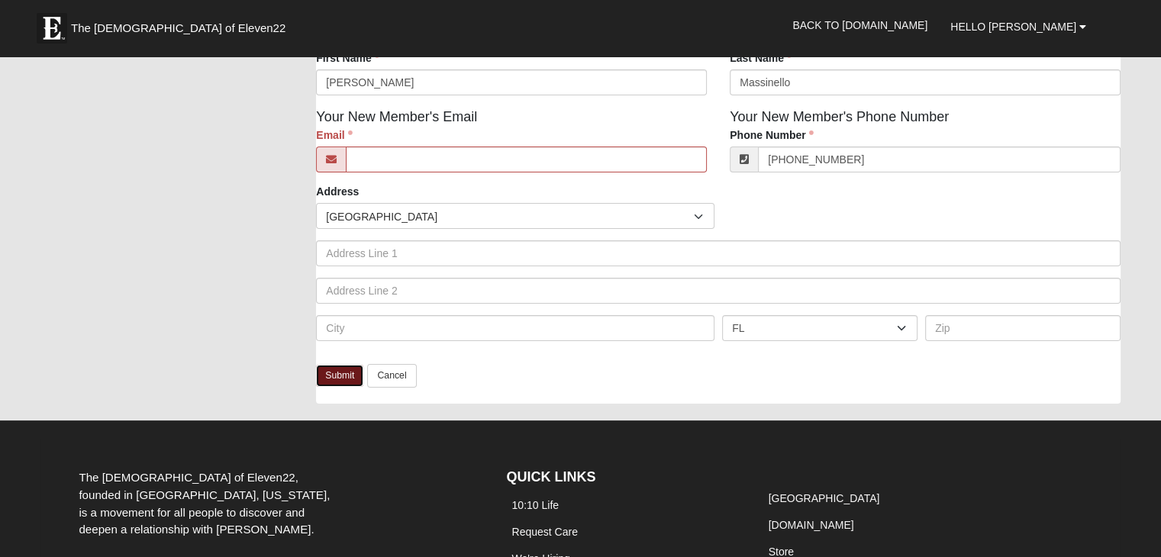
scroll to position [0, 0]
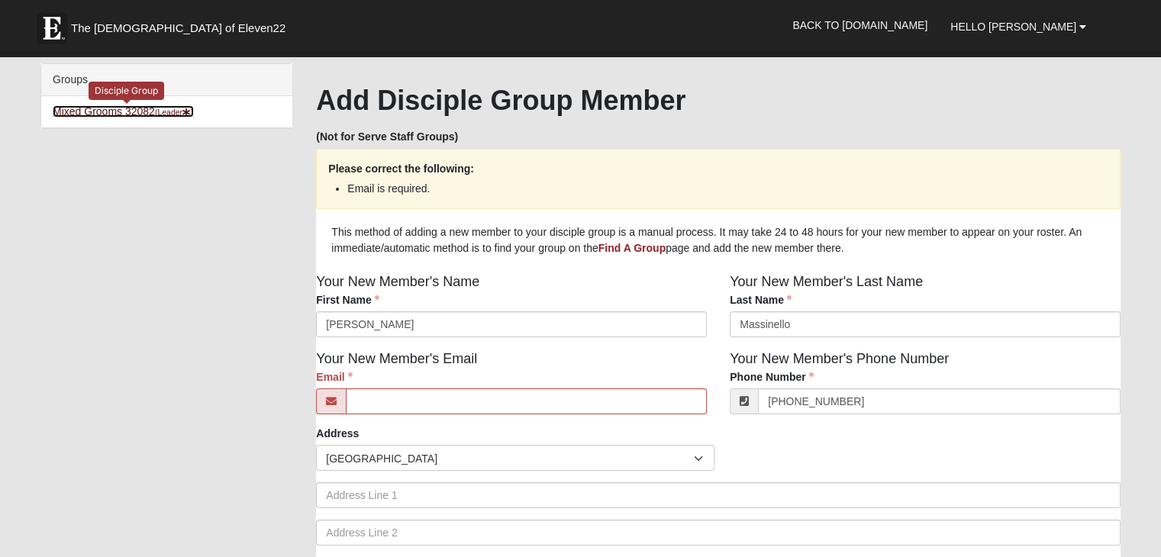
click at [104, 114] on link "Mixed Grooms 32082 (Leader )" at bounding box center [123, 111] width 141 height 12
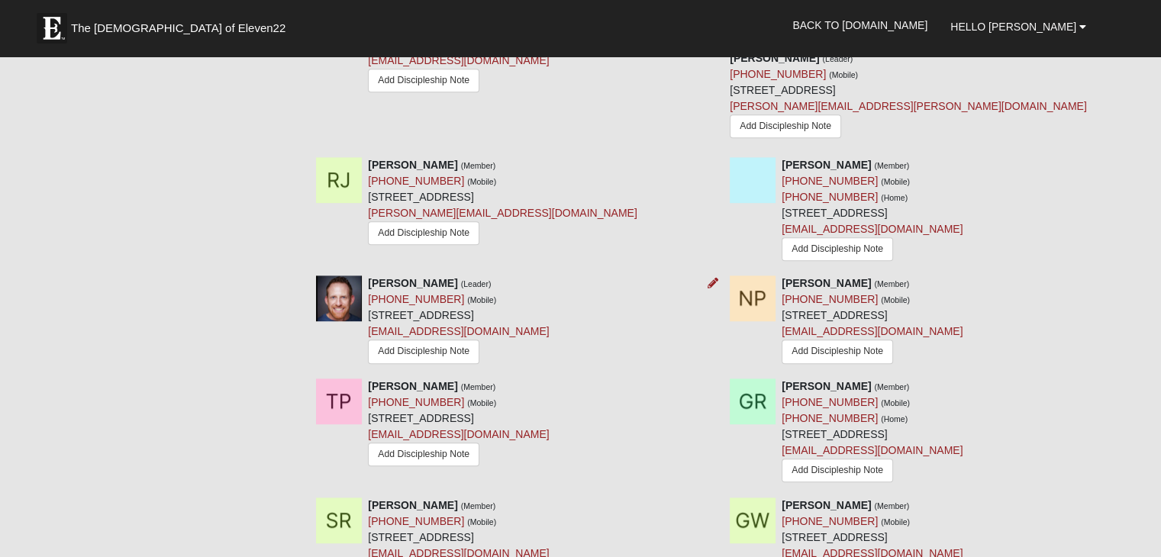
scroll to position [992, 0]
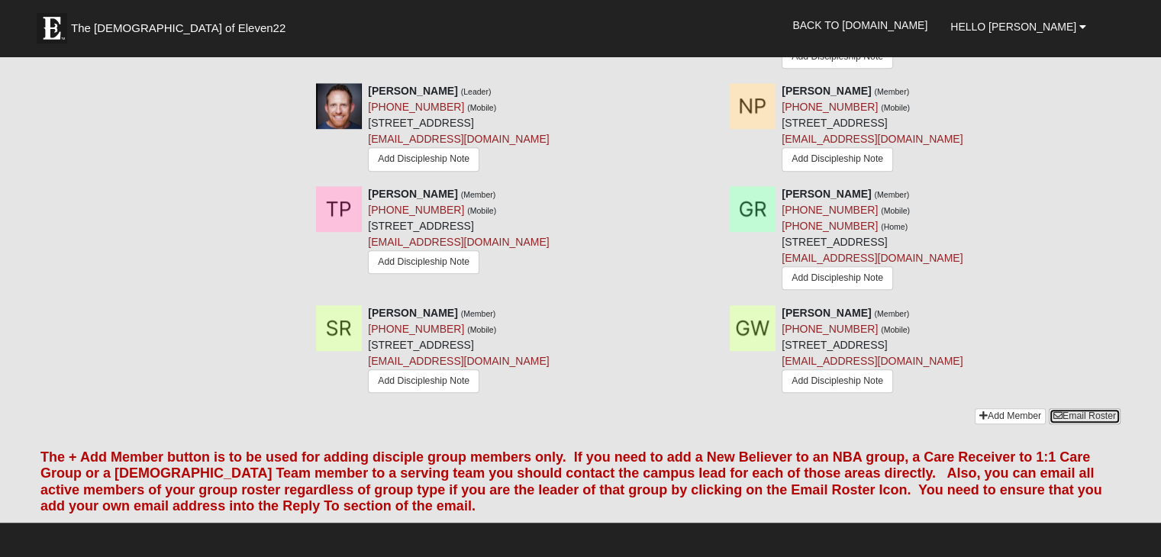
click at [1075, 408] on link "Email Roster" at bounding box center [1084, 416] width 72 height 16
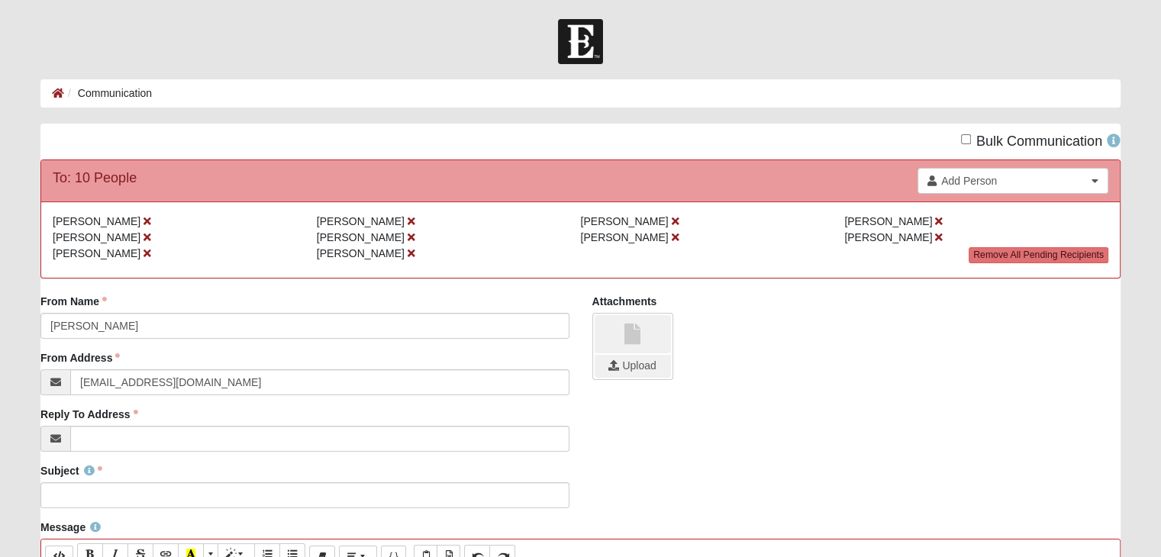
scroll to position [153, 0]
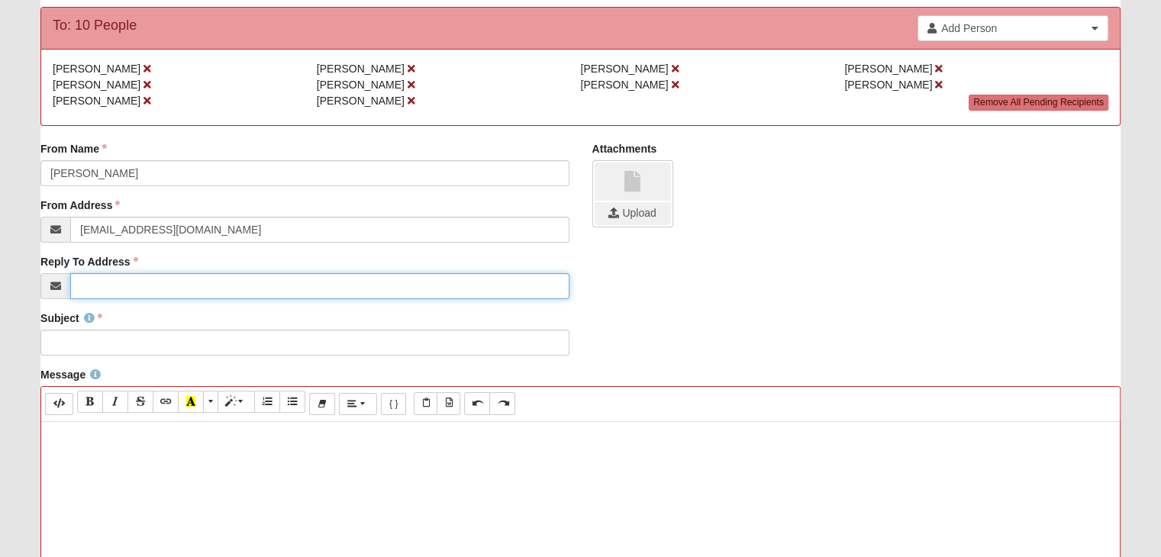
click at [131, 283] on input "Reply To Address" at bounding box center [319, 286] width 498 height 26
type input "[EMAIL_ADDRESS][DOMAIN_NAME]"
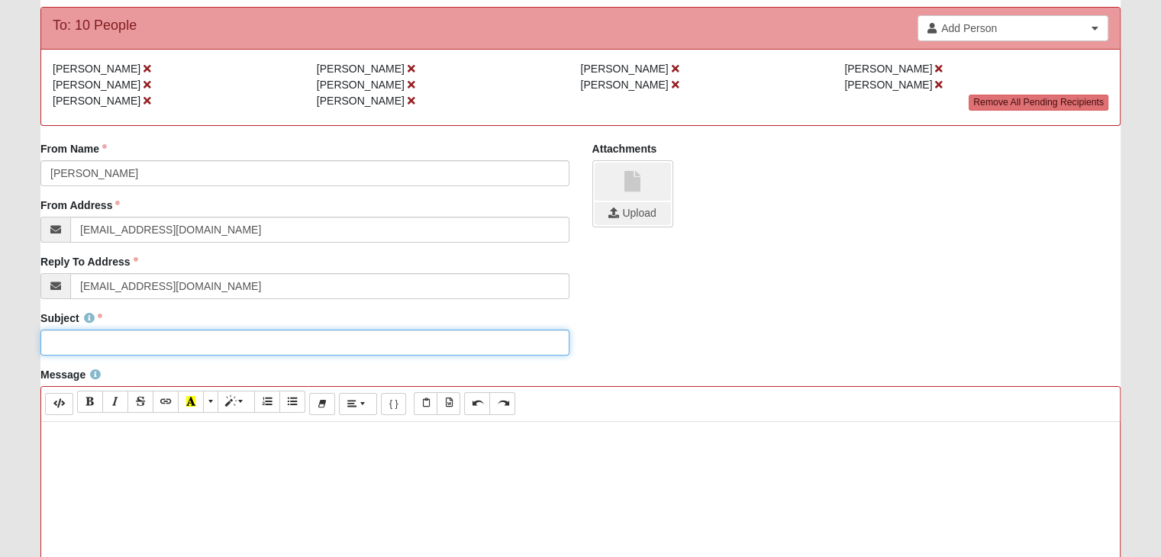
click at [150, 338] on input "Subject" at bounding box center [304, 343] width 528 height 26
type input "DISCIPLE GROUP MEETING 9/2/25"
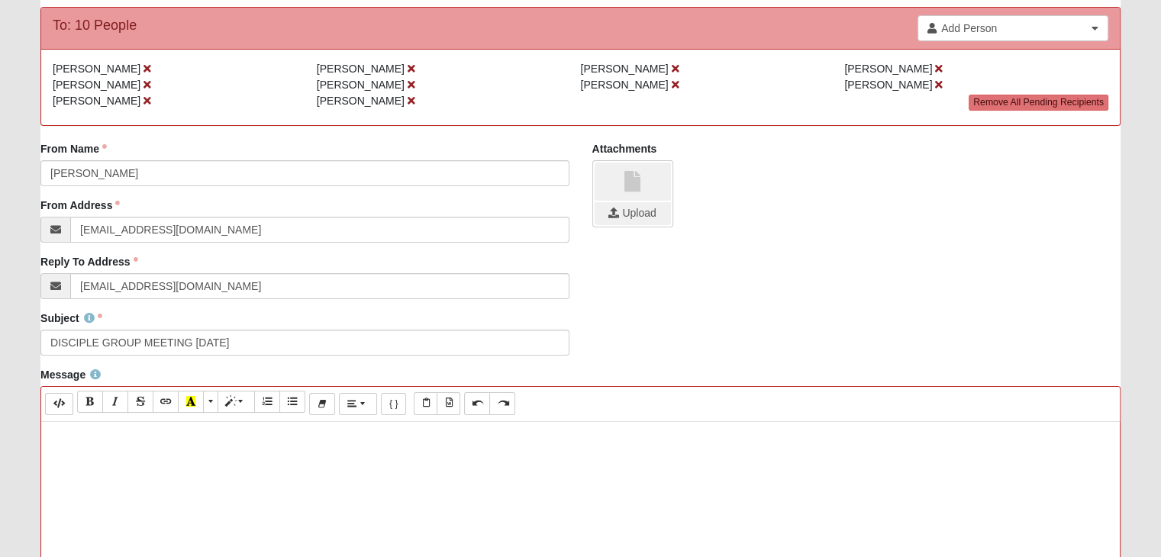
click at [191, 435] on p at bounding box center [580, 438] width 1063 height 16
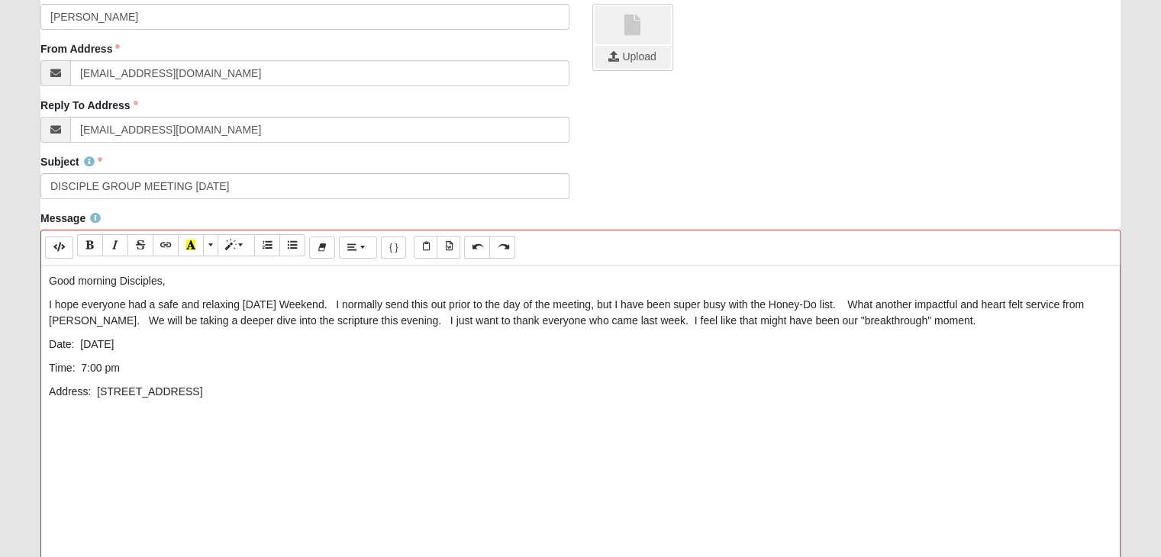
scroll to position [382, 0]
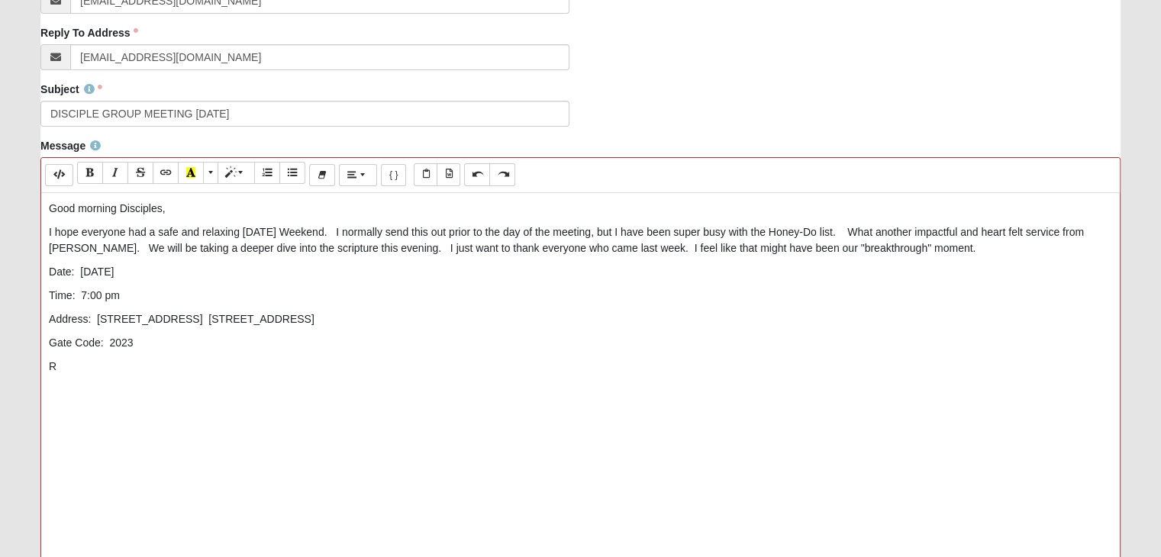
click at [287, 376] on div "Good morning Disciples, I hope everyone had a safe and relaxing Labor Day Weeke…" at bounding box center [580, 422] width 1078 height 458
click at [477, 378] on div "Good morning Disciples, I hope everyone had a safe and relaxing Labor Day Weeke…" at bounding box center [580, 422] width 1078 height 458
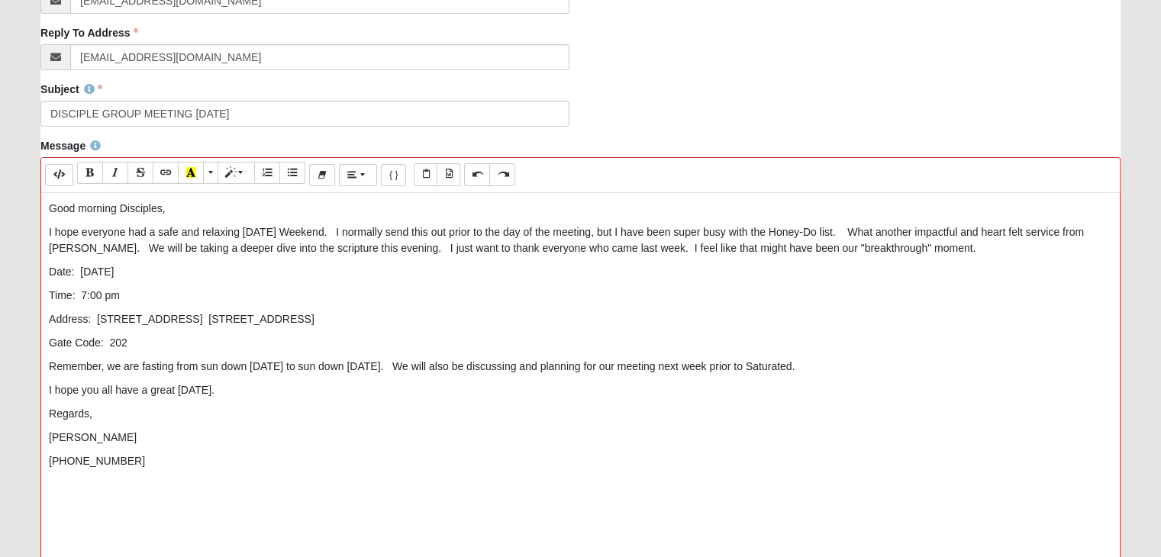
drag, startPoint x: 98, startPoint y: 318, endPoint x: 382, endPoint y: 316, distance: 284.6
click at [382, 316] on p "Address: 430 Timberwalk Ct. Unit 1011 Ponte Vedra Beach, FL 32082" at bounding box center [580, 319] width 1063 height 16
click at [188, 163] on button "Recent Color" at bounding box center [191, 173] width 26 height 22
drag, startPoint x: 133, startPoint y: 343, endPoint x: 126, endPoint y: 346, distance: 7.9
click at [126, 346] on p "Gate Code: 202" at bounding box center [580, 343] width 1063 height 16
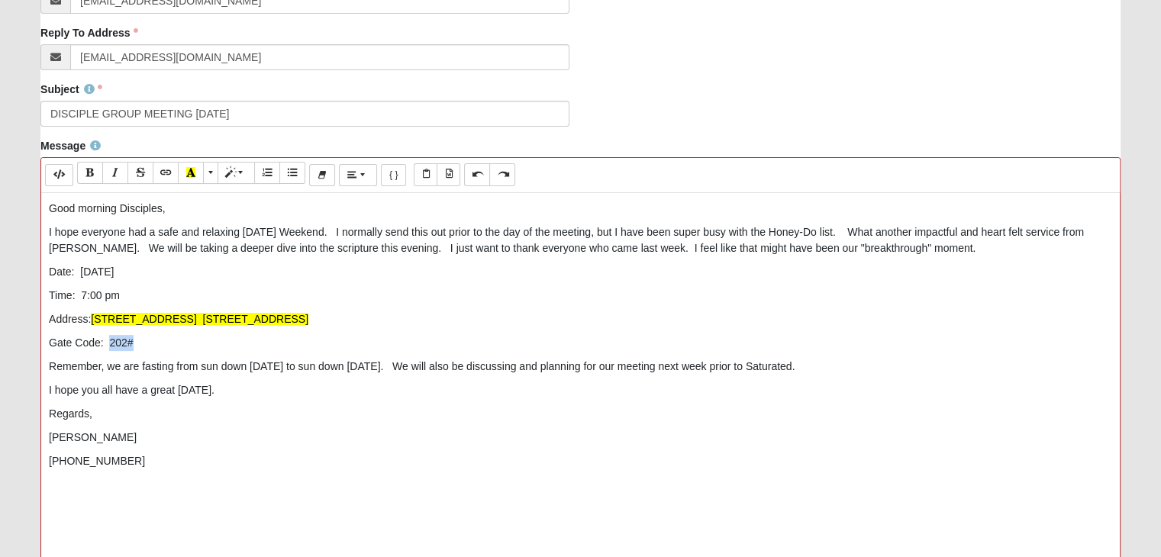
drag, startPoint x: 137, startPoint y: 340, endPoint x: 110, endPoint y: 343, distance: 27.6
click at [110, 343] on p "Gate Code: 202#" at bounding box center [580, 343] width 1063 height 16
click at [188, 177] on icon "Recent Color" at bounding box center [190, 172] width 9 height 11
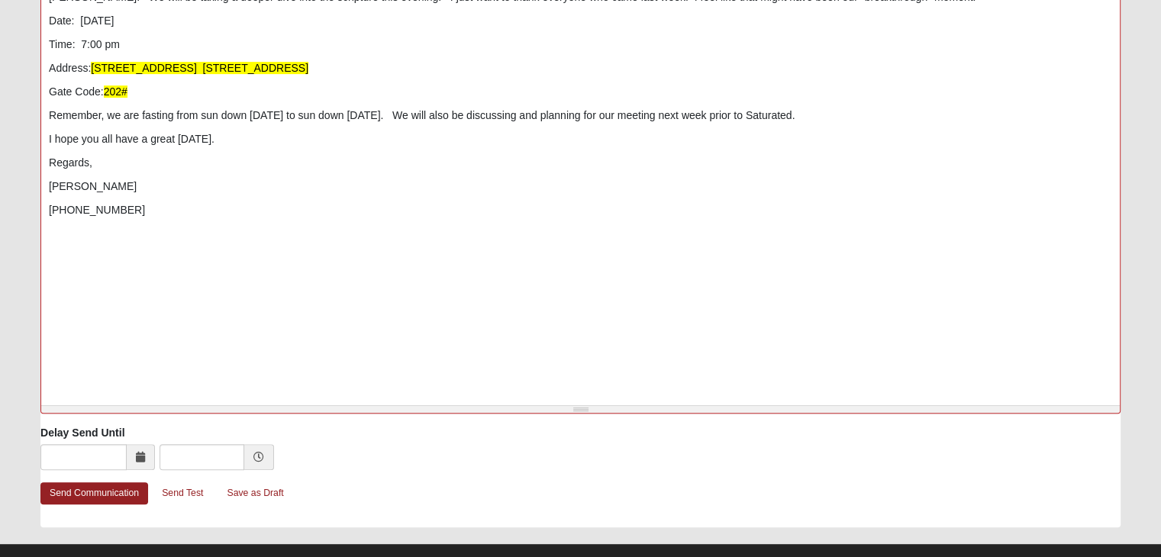
scroll to position [657, 0]
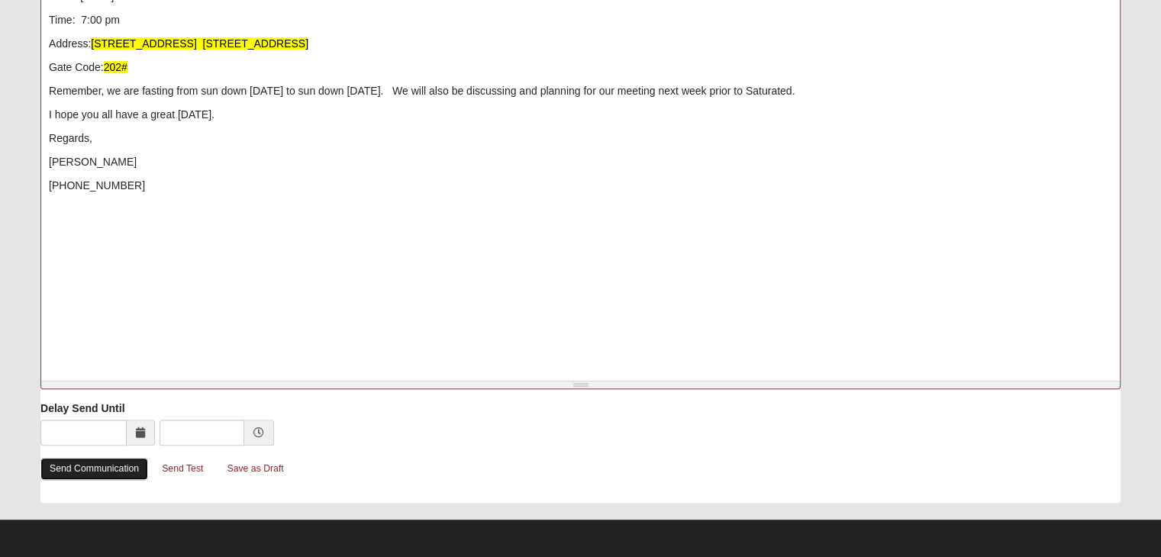
click at [125, 471] on link "Send Communication" at bounding box center [94, 469] width 108 height 22
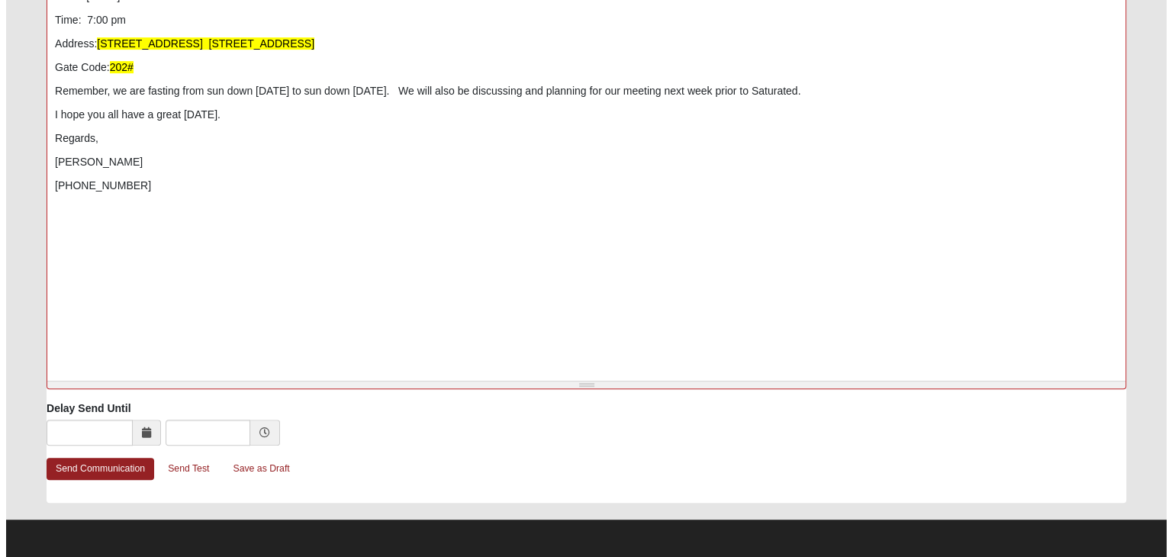
scroll to position [0, 0]
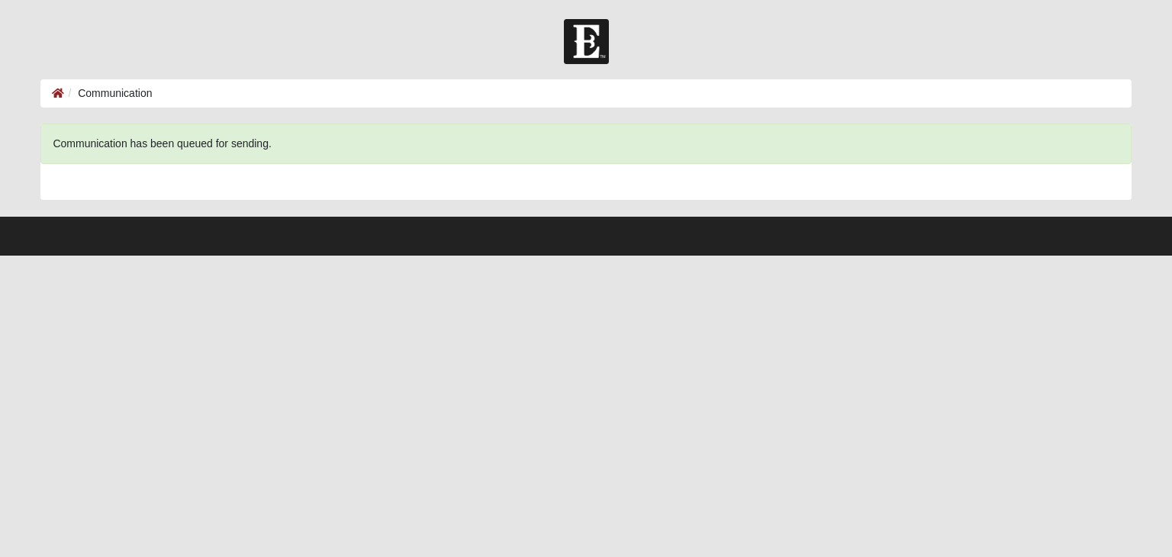
click at [140, 96] on li "Communication" at bounding box center [108, 93] width 88 height 16
click at [52, 95] on icon at bounding box center [58, 93] width 12 height 11
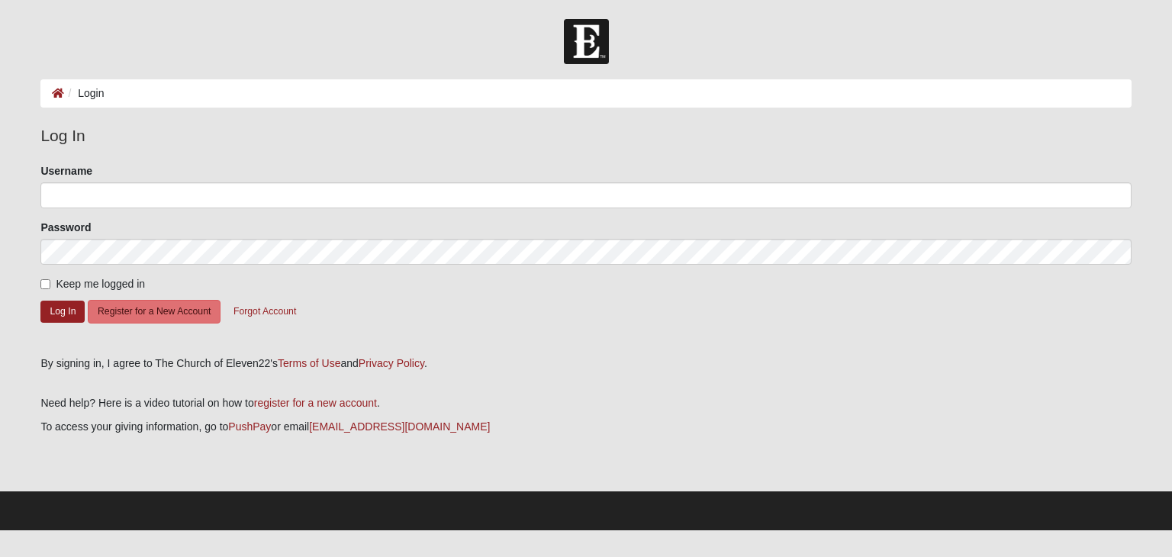
click at [91, 94] on li "Login" at bounding box center [84, 93] width 40 height 16
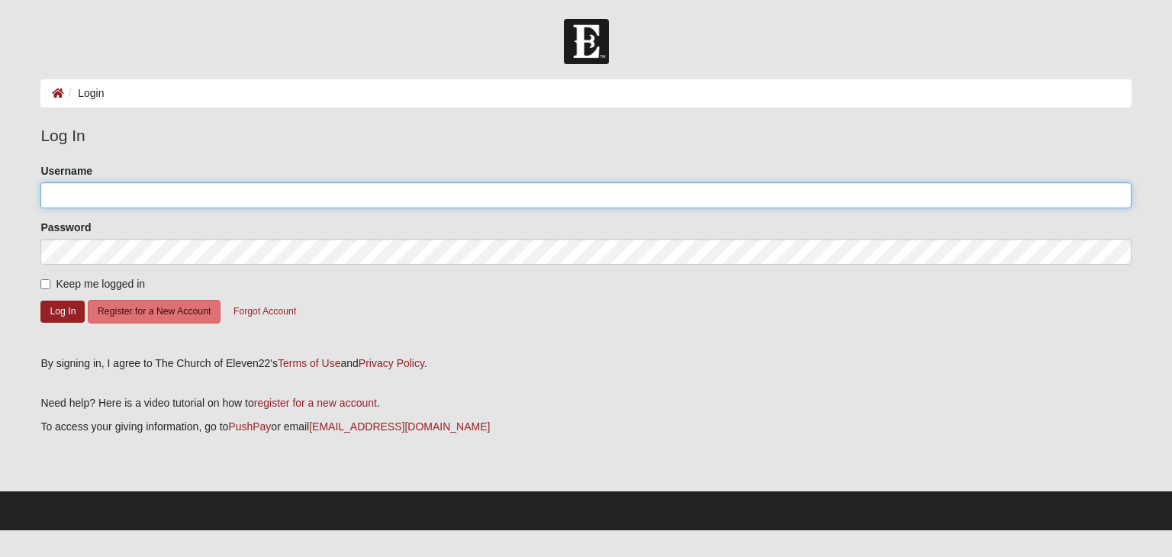
click at [137, 193] on input "Username" at bounding box center [585, 195] width 1090 height 26
type input "[EMAIL_ADDRESS][DOMAIN_NAME]"
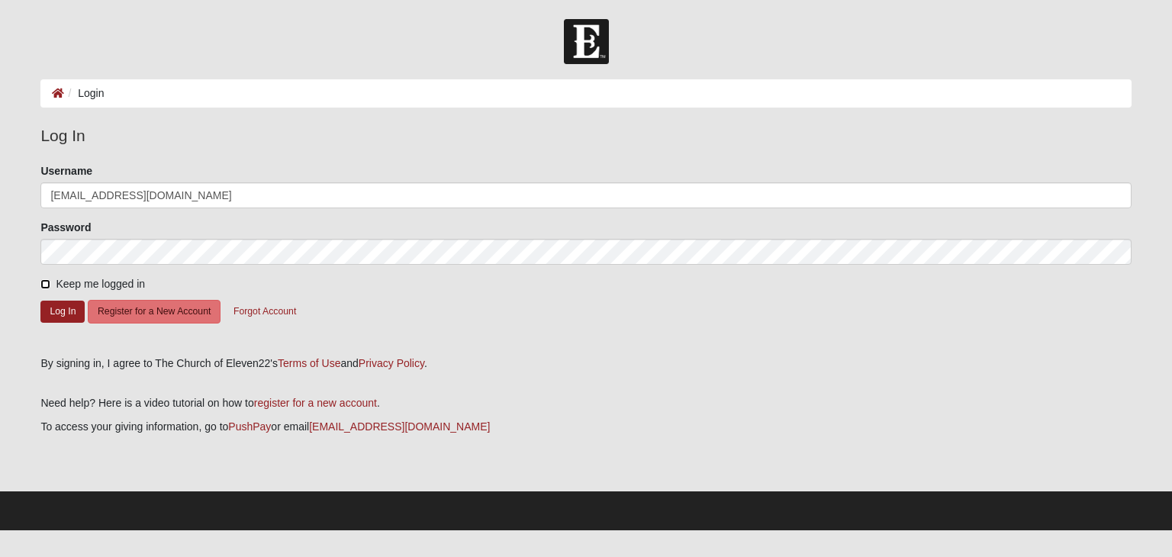
click at [44, 288] on input "Keep me logged in" at bounding box center [45, 284] width 10 height 10
checkbox input "true"
click at [63, 312] on button "Log In" at bounding box center [62, 312] width 44 height 22
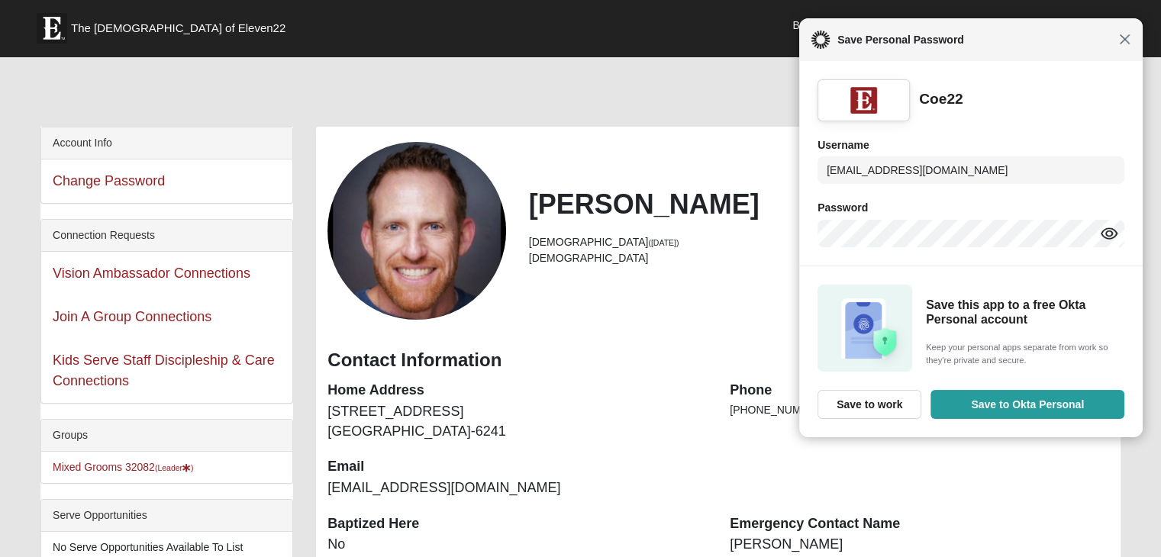
click at [1126, 37] on span "Close" at bounding box center [1124, 39] width 11 height 11
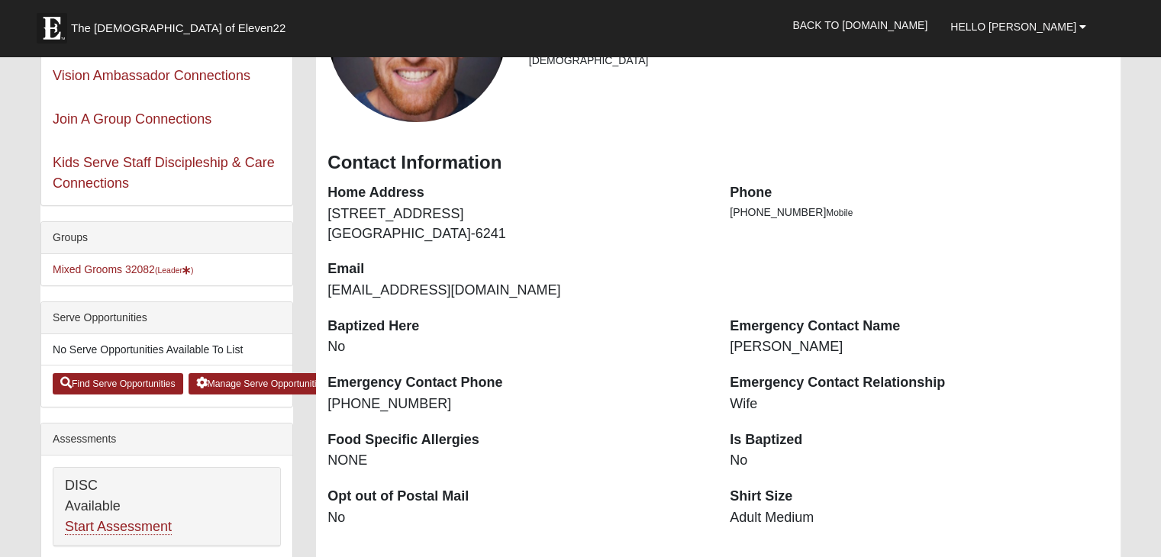
scroll to position [305, 0]
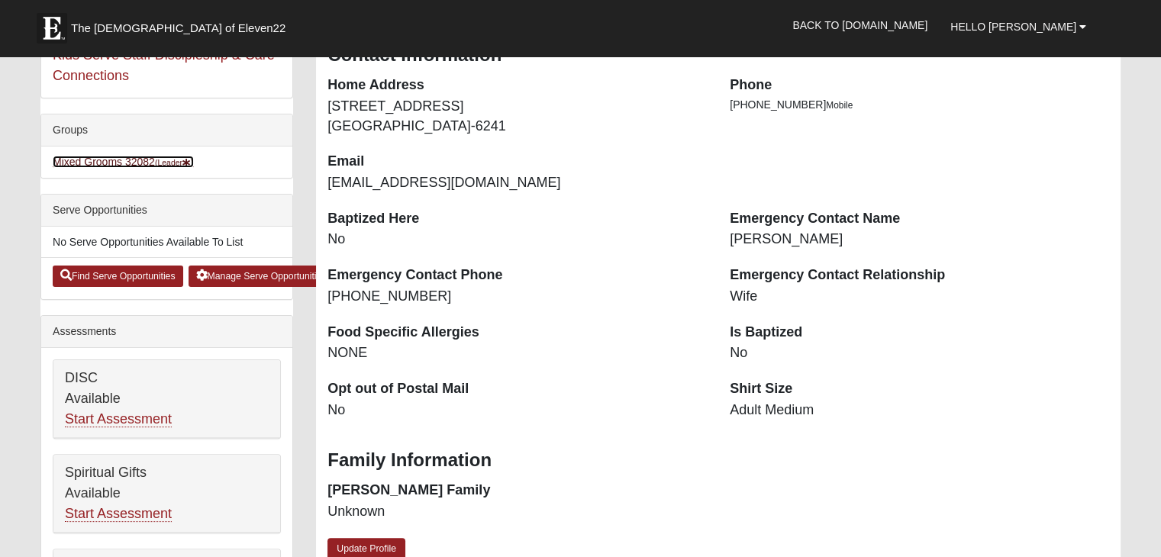
drag, startPoint x: 110, startPoint y: 156, endPoint x: 129, endPoint y: 166, distance: 21.5
click at [110, 159] on link "Mixed Grooms 32082 (Leader )" at bounding box center [123, 162] width 141 height 12
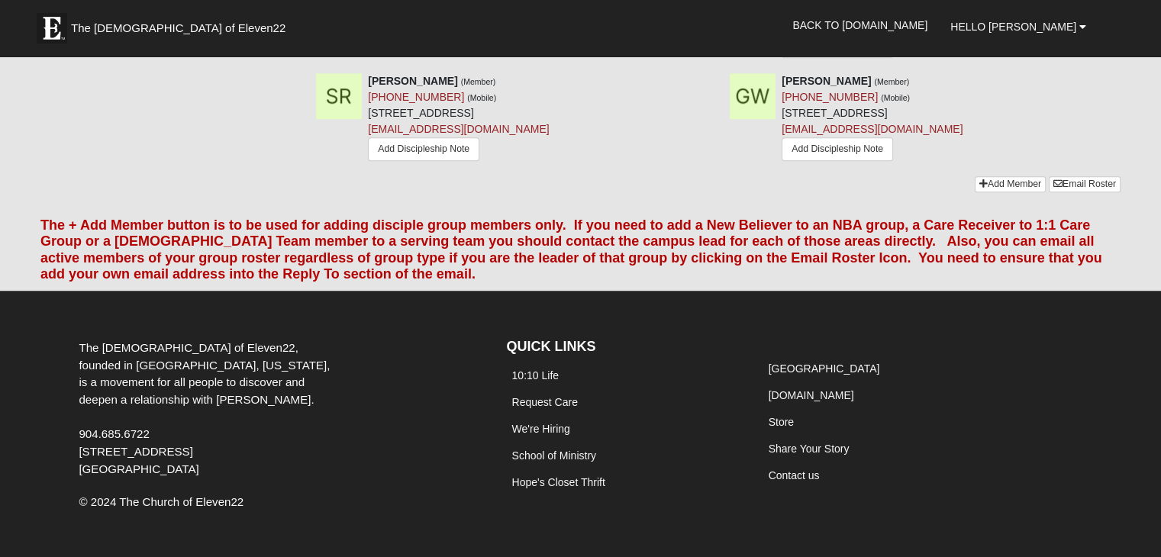
scroll to position [1225, 0]
click at [1032, 176] on link "Add Member" at bounding box center [1009, 184] width 71 height 16
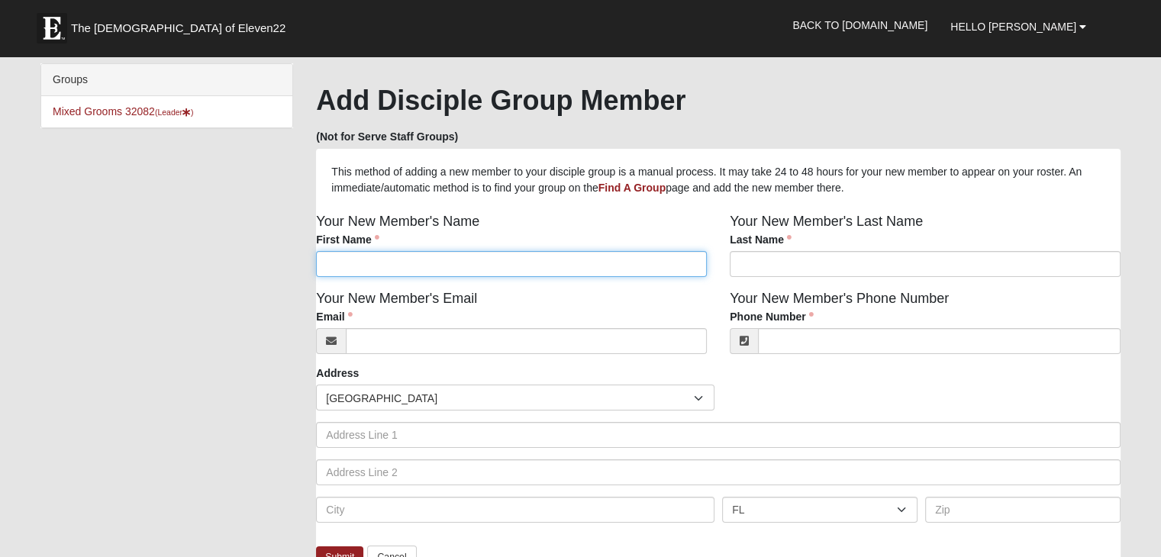
click at [472, 261] on input "First Name" at bounding box center [511, 264] width 391 height 26
type input "Laura"
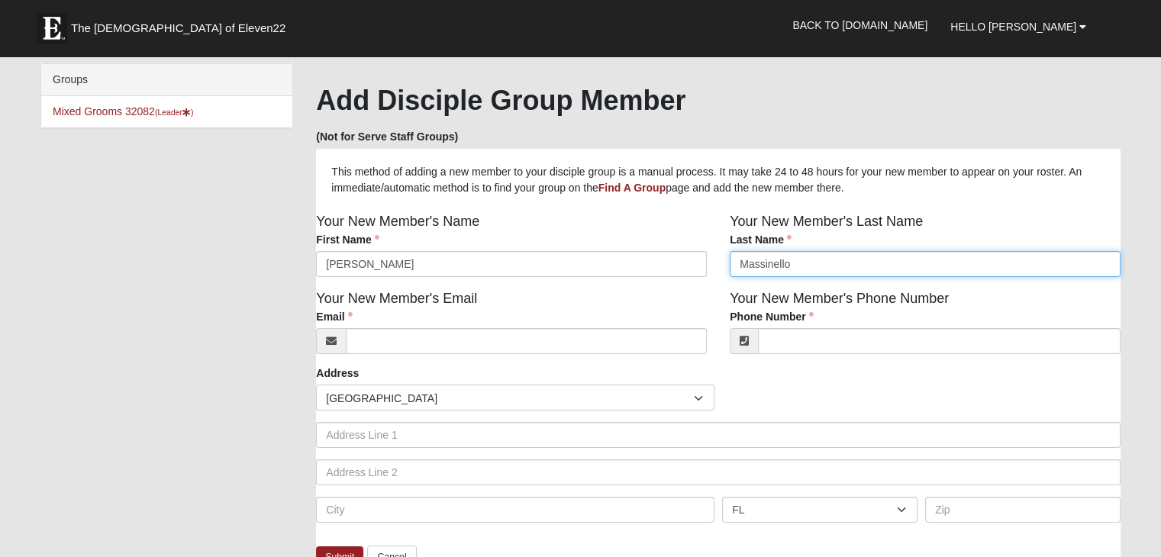
type input "Massinello"
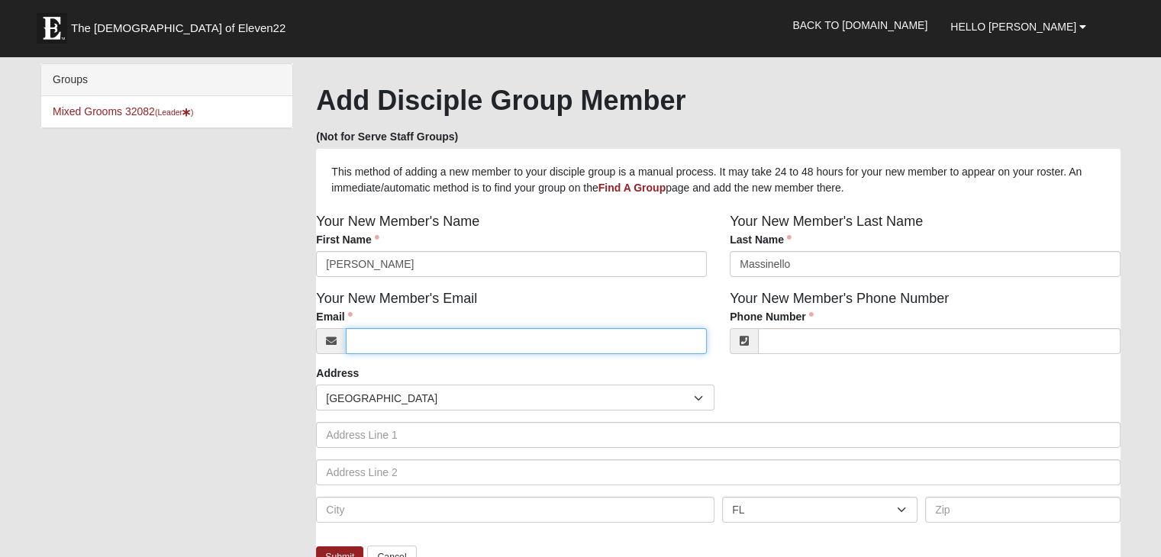
click at [399, 341] on input "Email" at bounding box center [526, 341] width 361 height 26
type input "lmassinello1@yahoo.com"
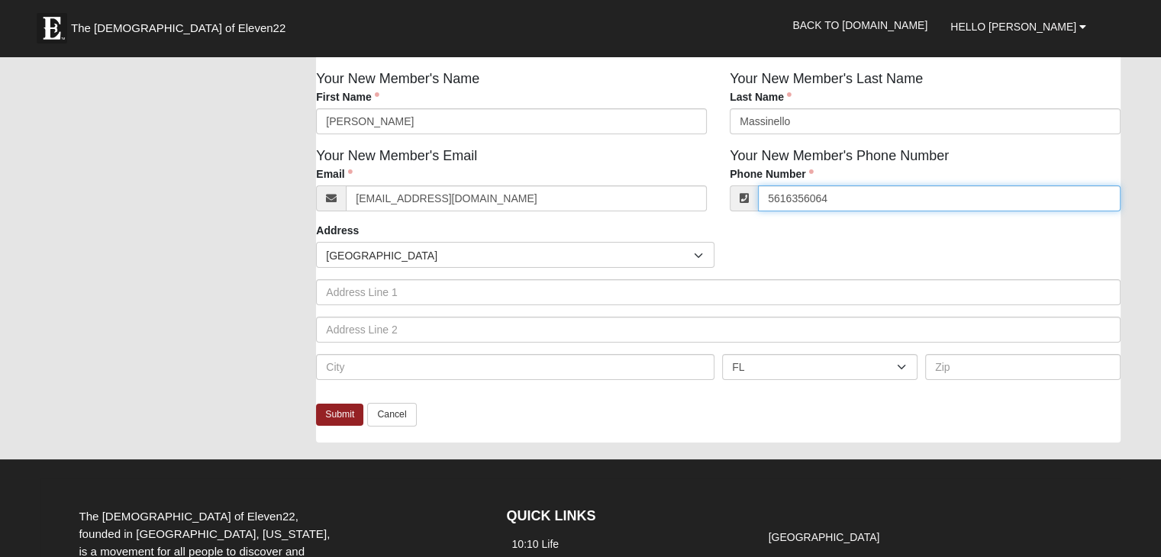
scroll to position [153, 0]
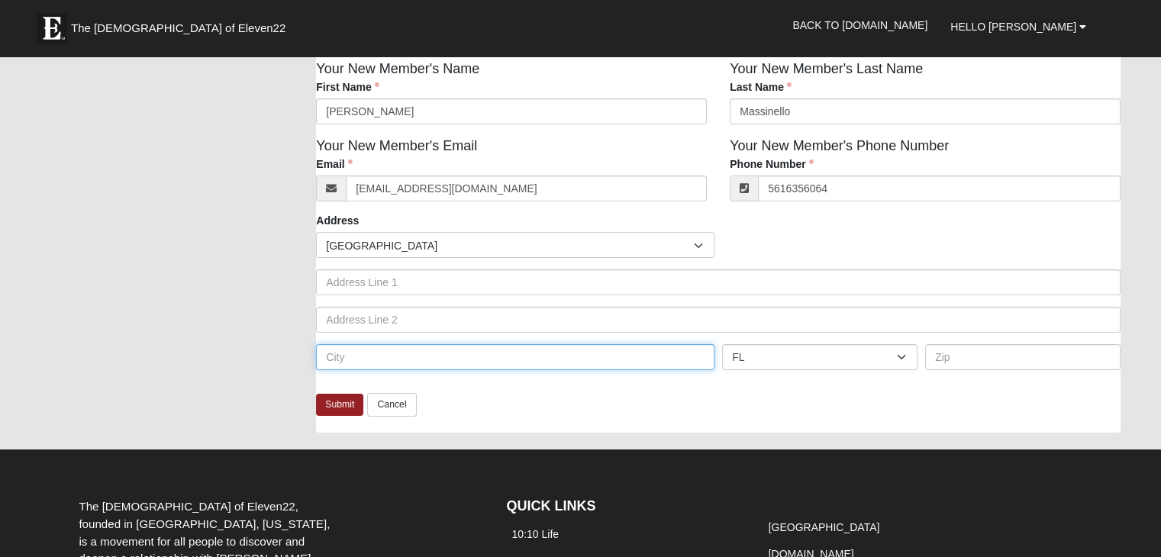
type input "(561) 635-6064"
click at [360, 358] on input "text" at bounding box center [515, 357] width 398 height 26
type input "Ponte Vedra Beach, FL"
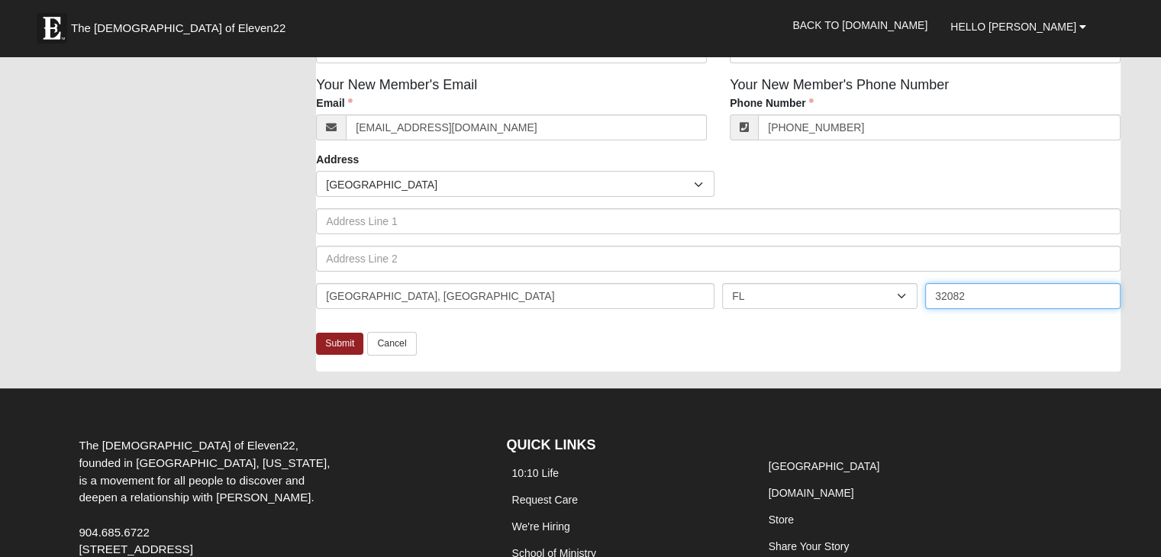
scroll to position [229, 0]
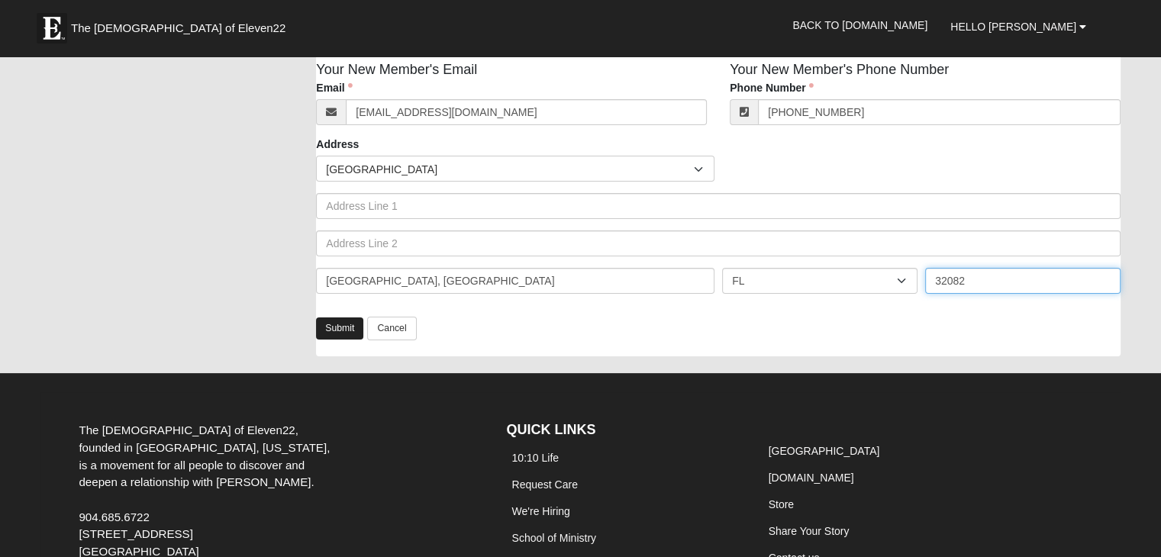
type input "32082"
click at [353, 333] on link "Submit" at bounding box center [339, 328] width 47 height 22
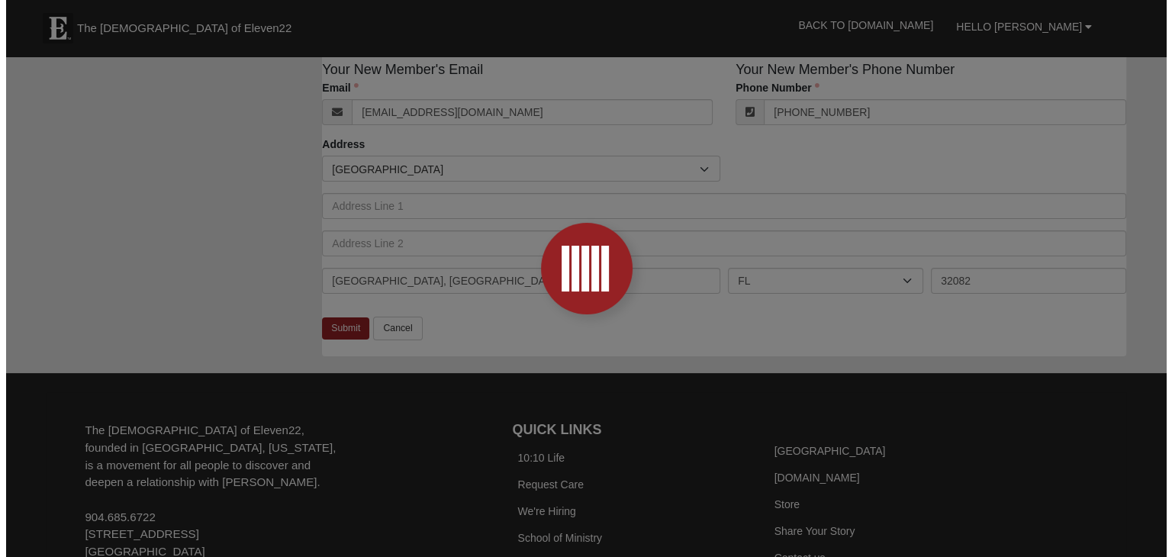
scroll to position [0, 0]
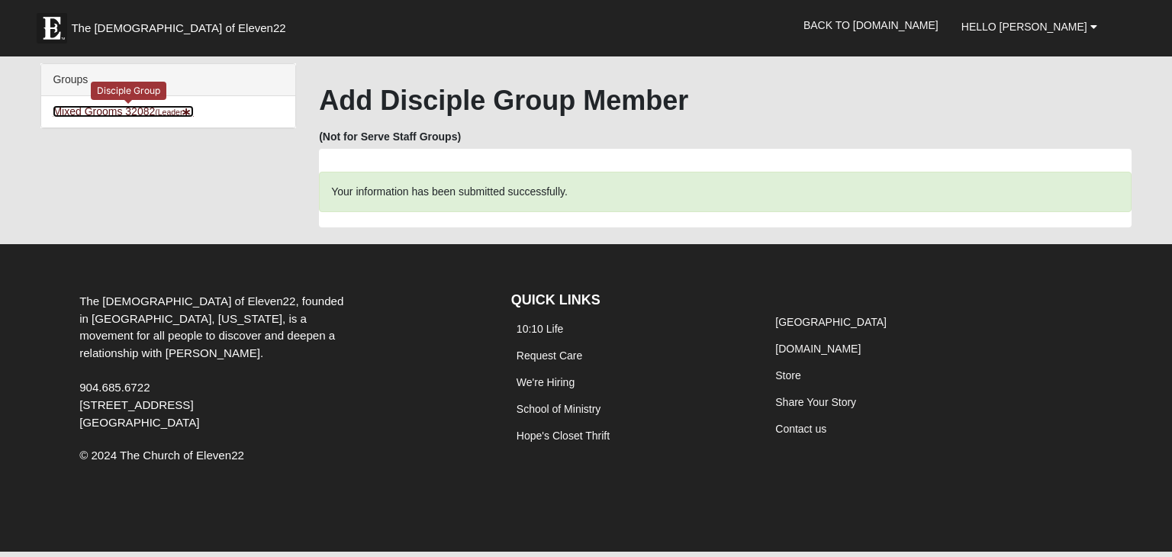
click at [140, 111] on link "Mixed Grooms 32082 (Leader )" at bounding box center [123, 111] width 141 height 12
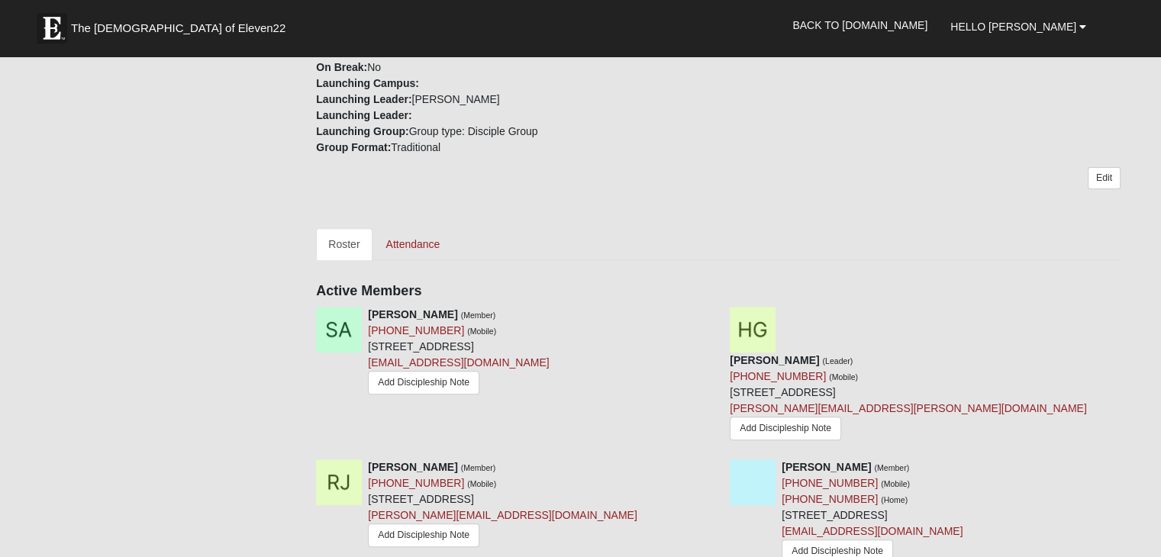
scroll to position [458, 0]
